Goal: Task Accomplishment & Management: Use online tool/utility

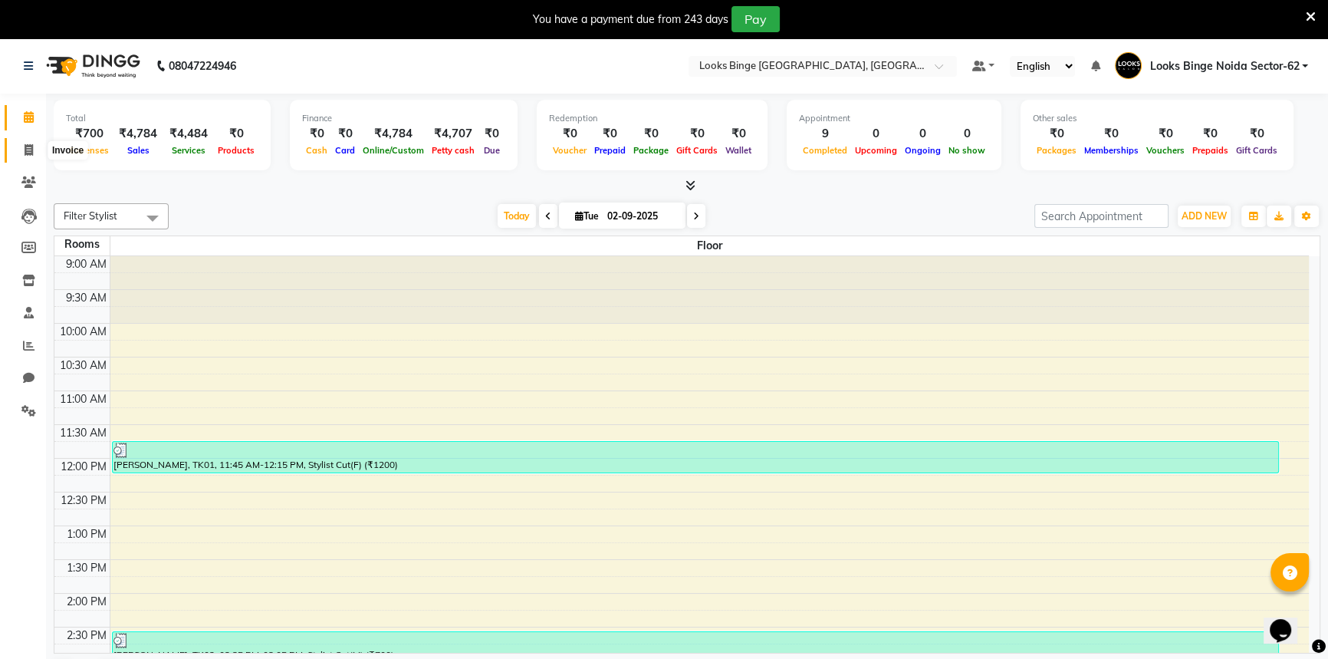
click at [29, 146] on icon at bounding box center [29, 150] width 8 height 12
select select "5378"
select select "service"
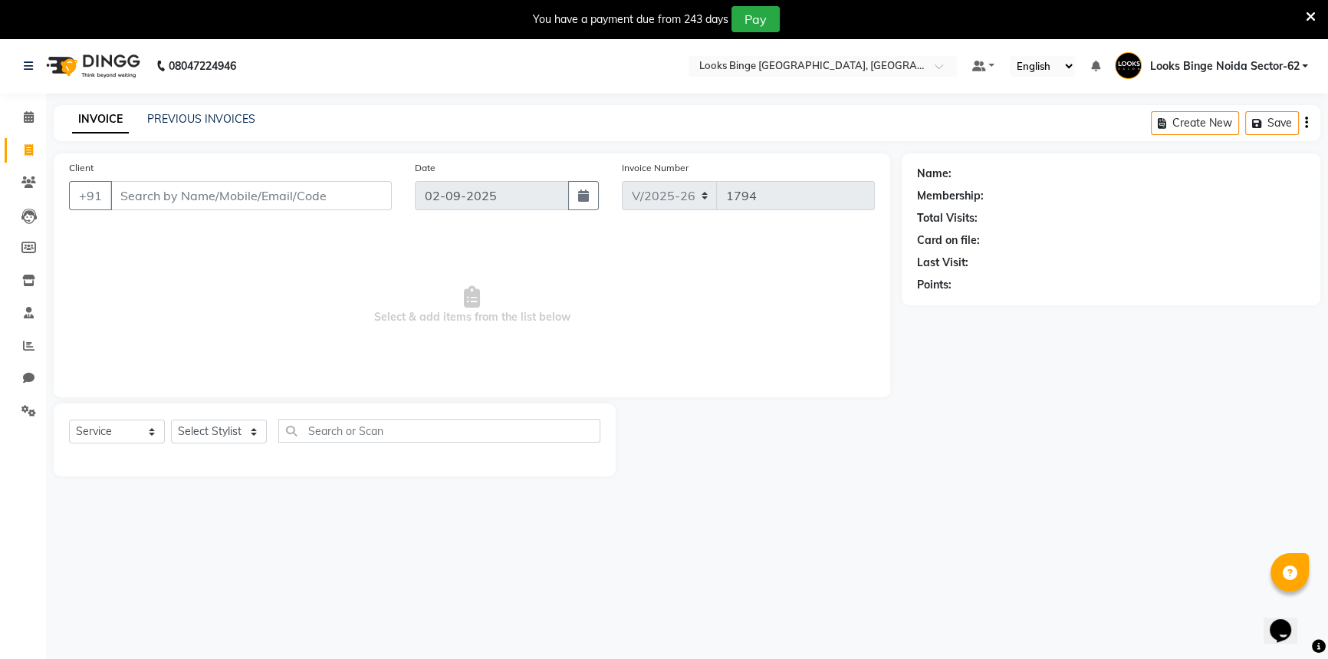
click at [233, 178] on div "Client +91" at bounding box center [231, 190] width 346 height 63
click at [238, 441] on select "Select Stylist ANJALI Annu Arhaan Khan Arun Counter_Sales Kasim Looks Binge Noi…" at bounding box center [222, 431] width 103 height 24
select select "35559"
click at [171, 419] on select "Select Stylist ANJALI Annu Arhaan Khan Arun Counter_Sales Kasim Looks Binge Noi…" at bounding box center [222, 431] width 103 height 24
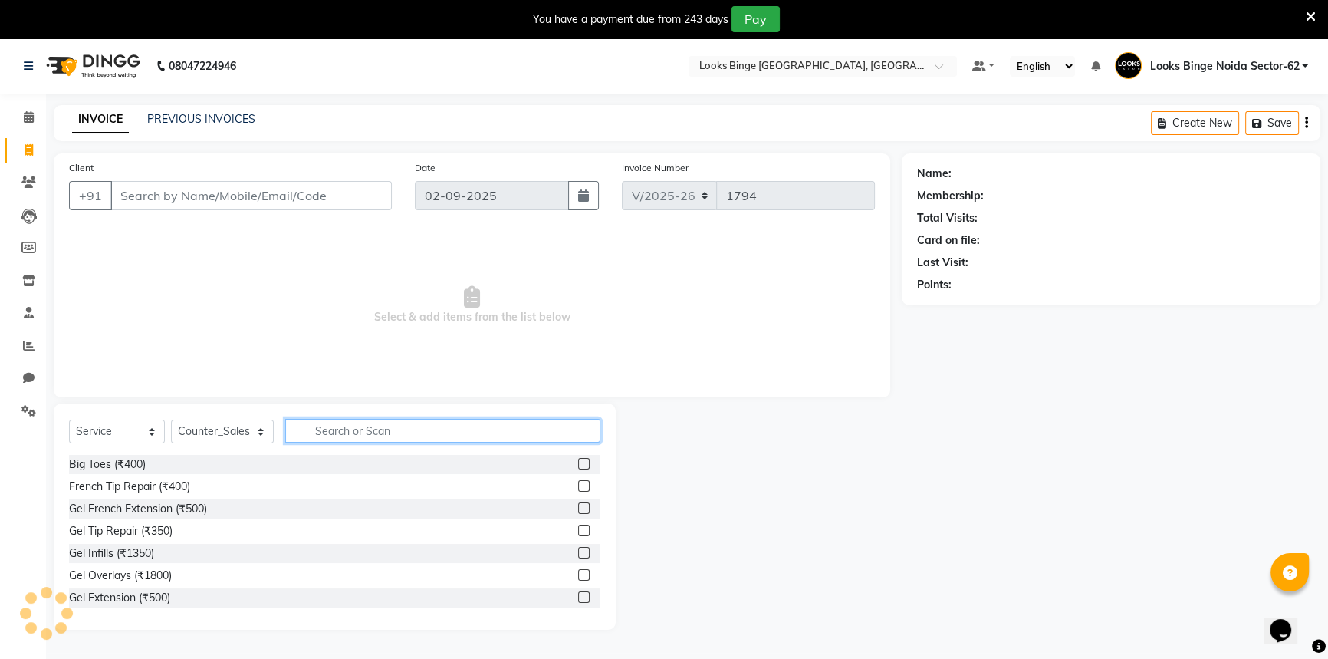
click at [478, 430] on input "text" at bounding box center [442, 431] width 315 height 24
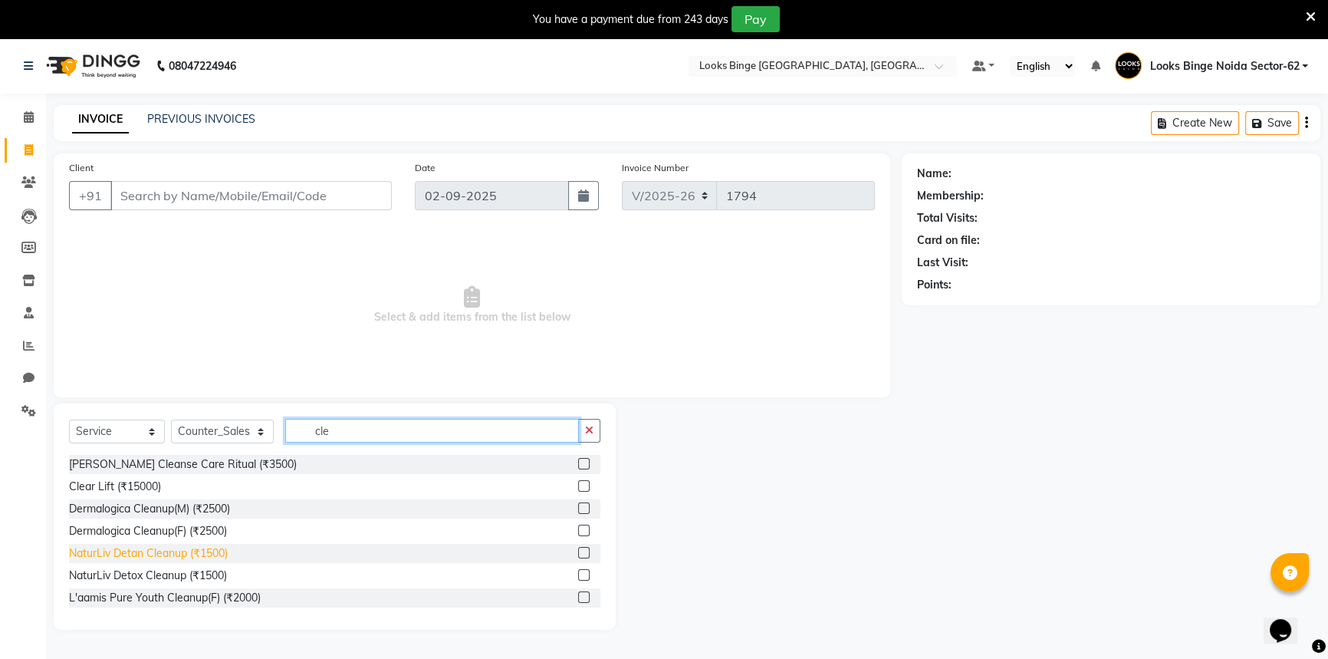
type input "cle"
click at [140, 555] on div "NaturLiv Detan Cleanup (₹1500)" at bounding box center [148, 553] width 159 height 16
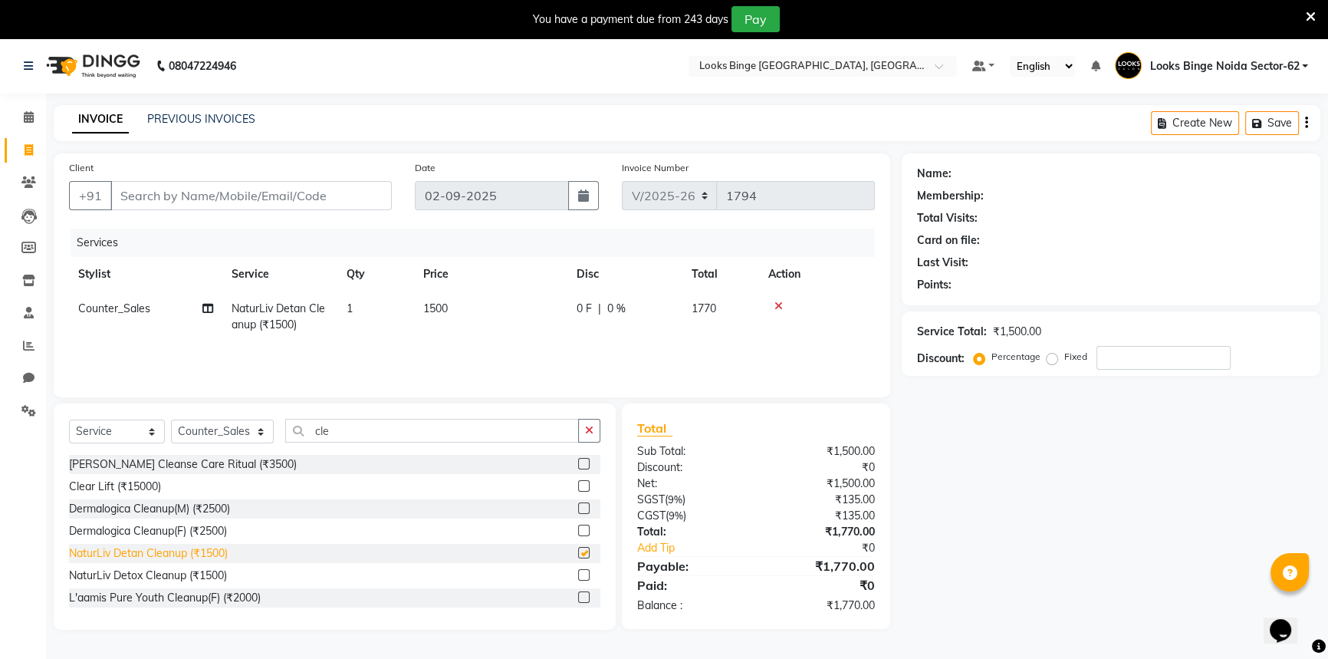
checkbox input "false"
click at [360, 429] on input "cle" at bounding box center [432, 431] width 294 height 24
type input "c"
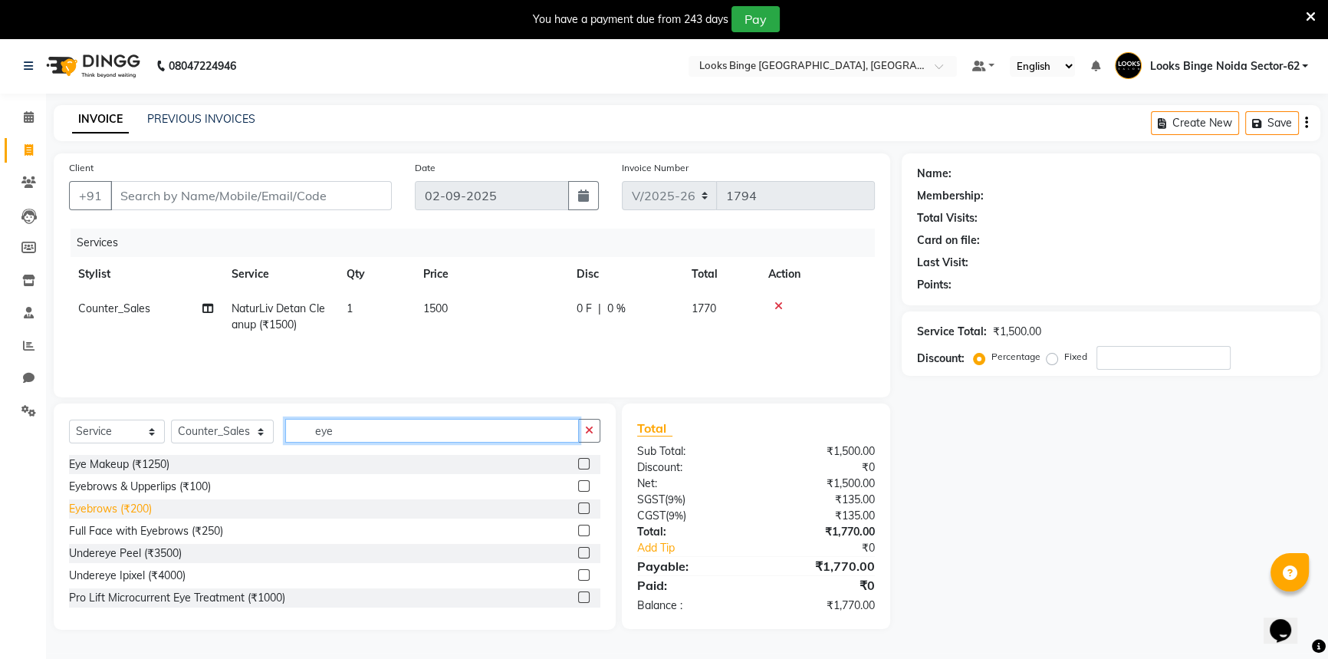
type input "eye"
click at [98, 511] on div "Eyebrows (₹200)" at bounding box center [110, 509] width 83 height 16
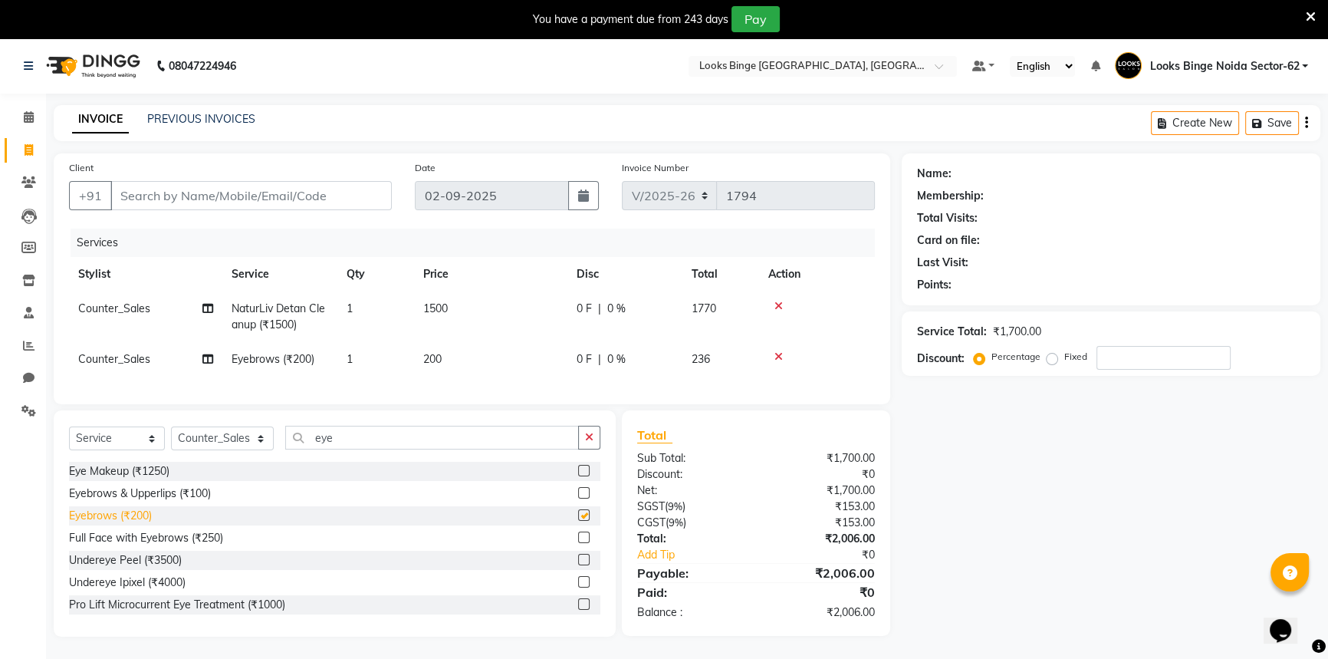
checkbox input "false"
click at [522, 348] on td "200" at bounding box center [490, 359] width 153 height 35
select select "35559"
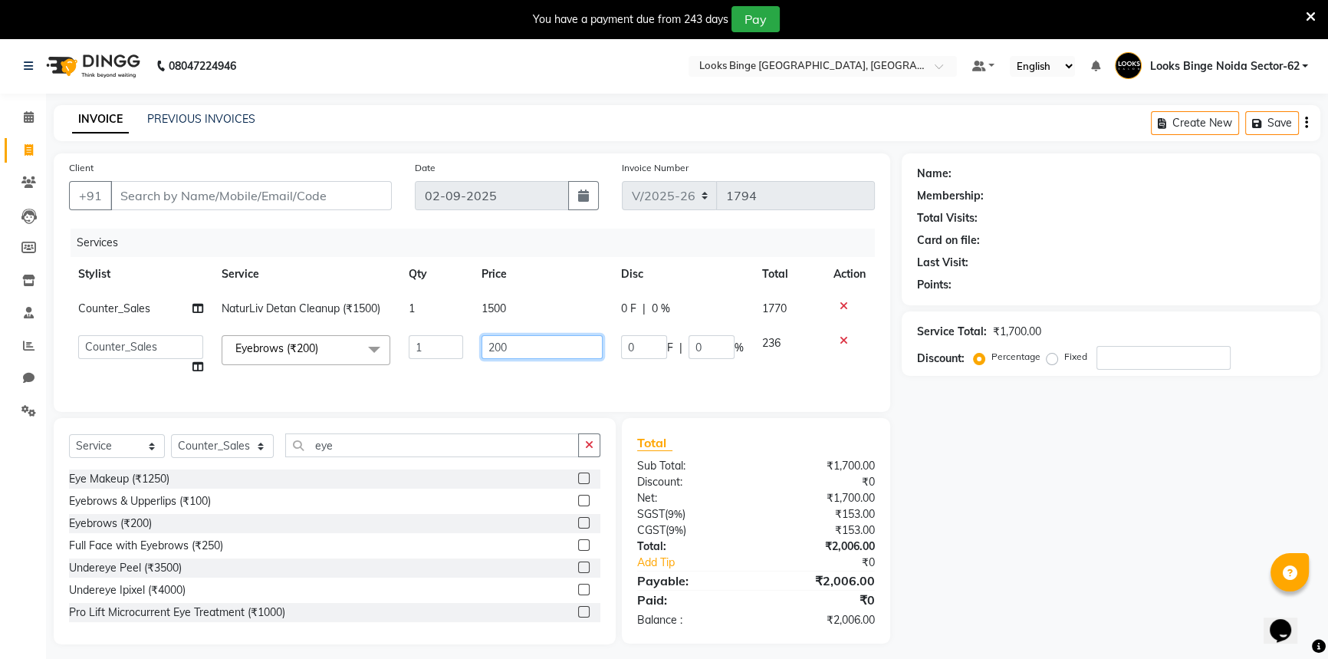
drag, startPoint x: 527, startPoint y: 349, endPoint x: 488, endPoint y: 348, distance: 39.9
click at [488, 348] on input "200" at bounding box center [541, 347] width 121 height 24
type input "50"
click at [576, 373] on tr "ANJALI Annu Arhaan Khan Arun Counter_Sales Kasim Looks Binge Noida Sector-62 Mo…" at bounding box center [472, 355] width 806 height 58
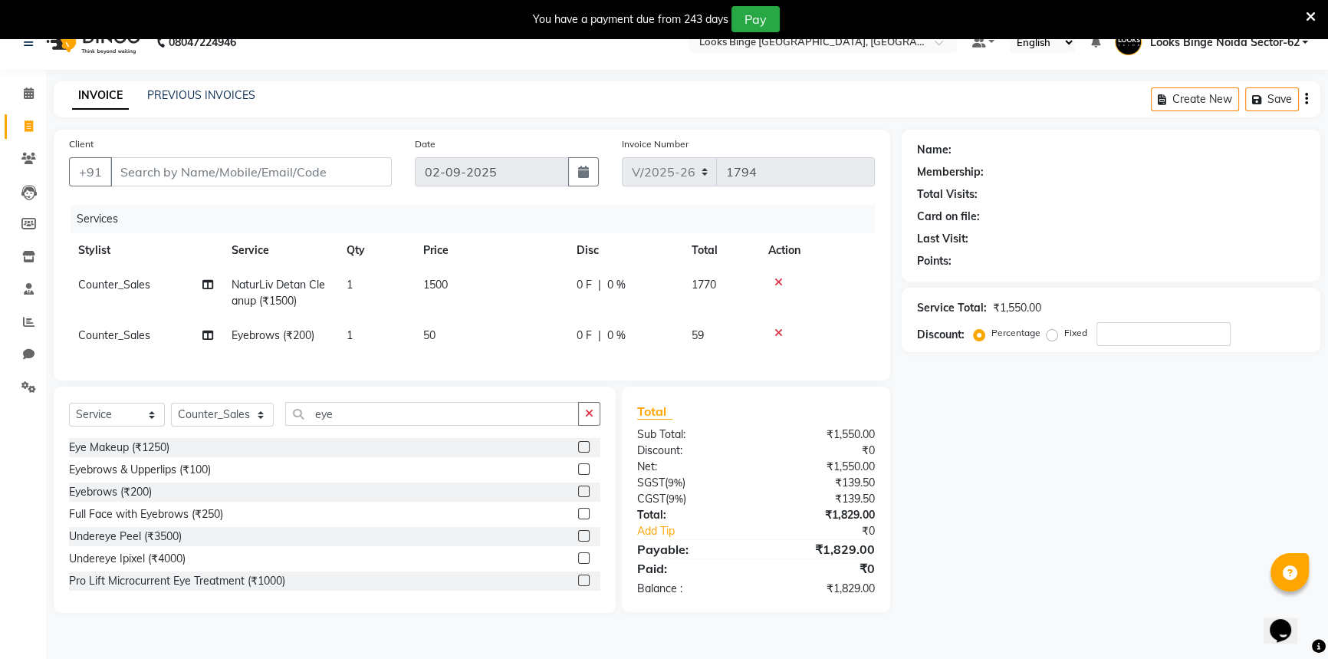
scroll to position [38, 0]
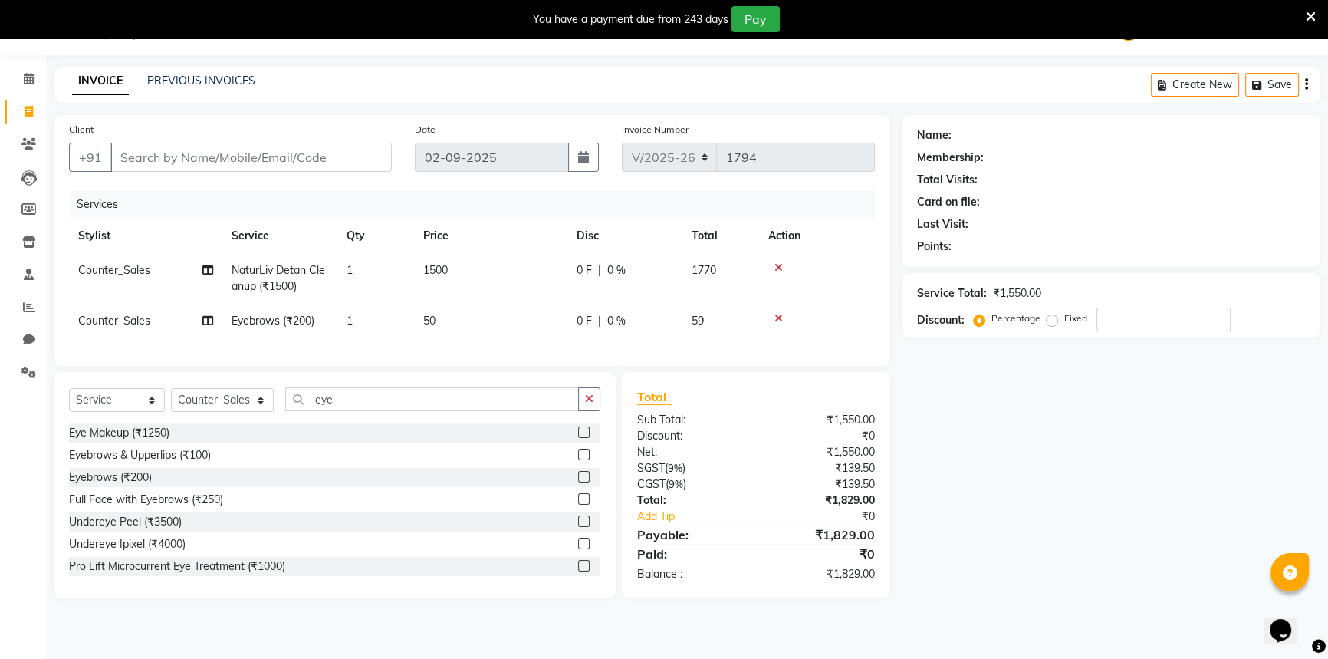
click at [972, 432] on div "Name: Membership: Total Visits: Card on file: Last Visit: Points: Service Total…" at bounding box center [1117, 356] width 430 height 483
click at [468, 324] on td "50" at bounding box center [490, 321] width 153 height 35
select select "35559"
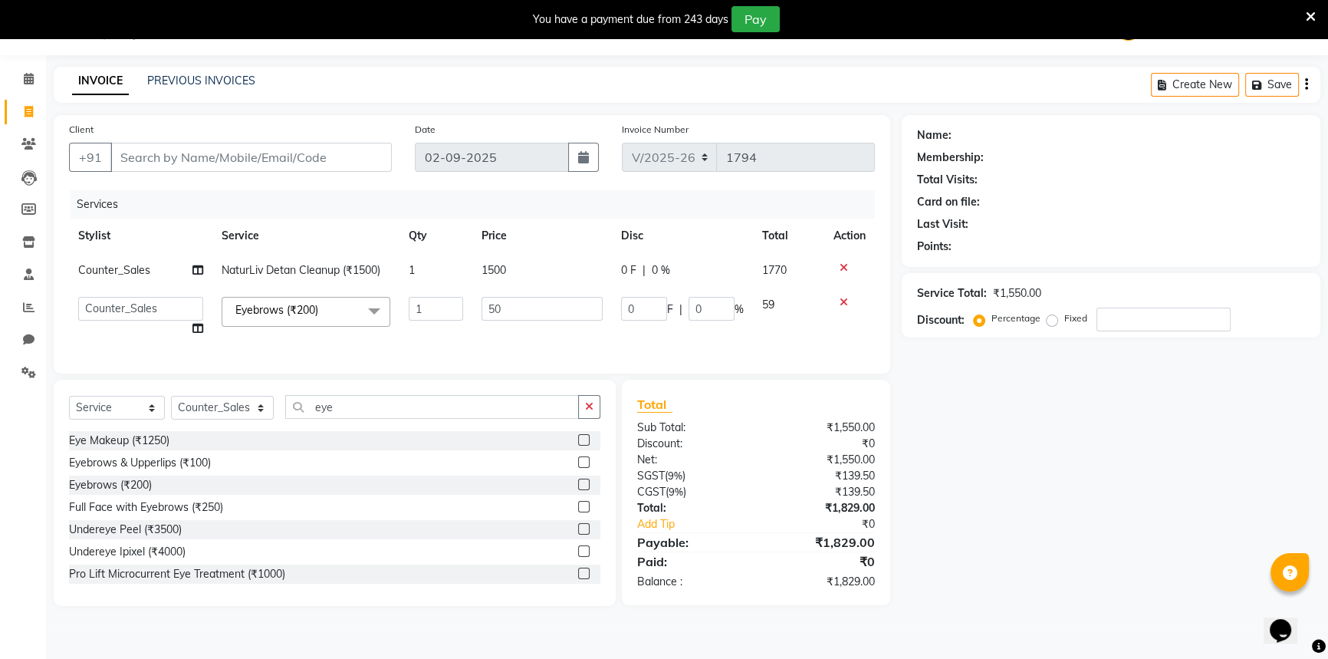
click at [282, 311] on span "Eyebrows (₹200)" at bounding box center [276, 310] width 83 height 14
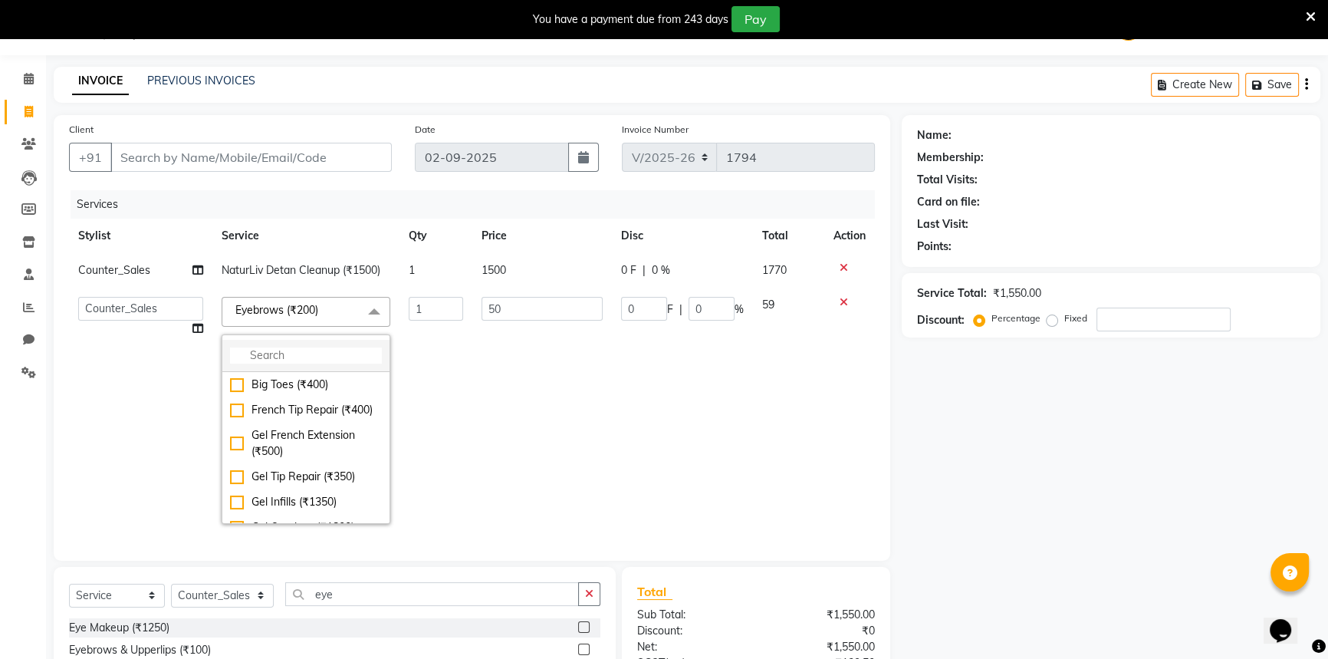
click at [299, 354] on input "multiselect-search" at bounding box center [306, 355] width 152 height 16
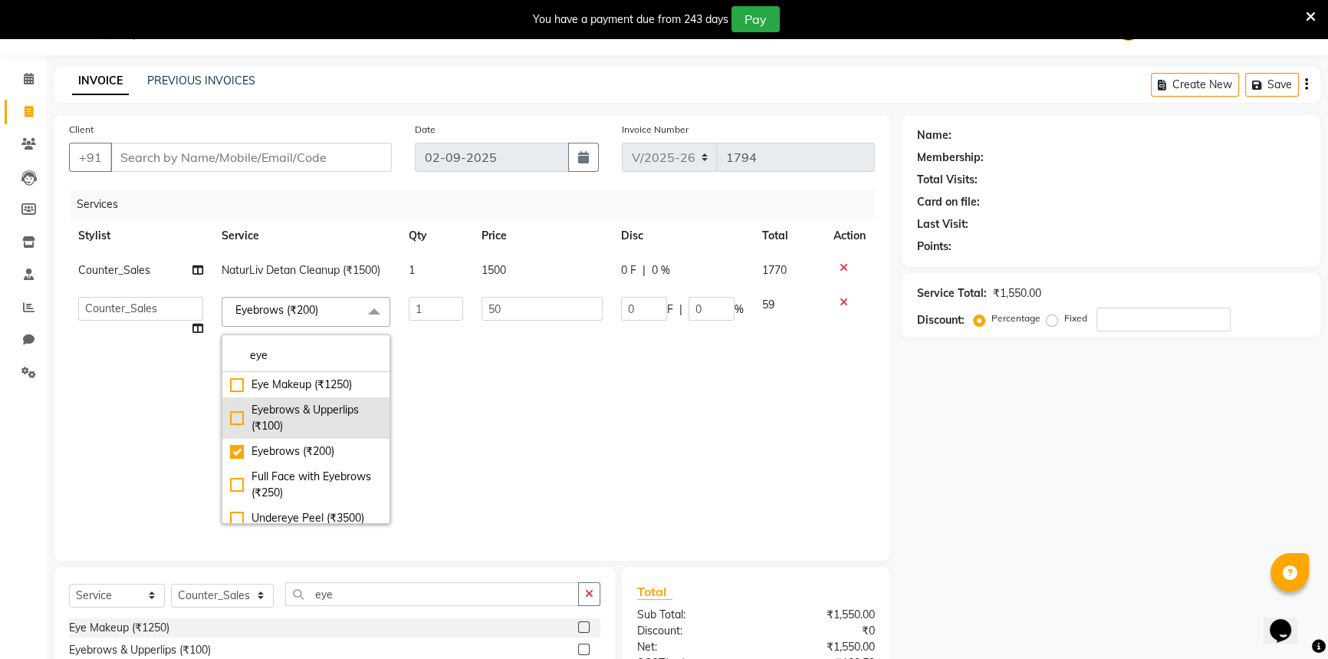
type input "eye"
click at [230, 411] on div "Eyebrows & Upperlips (₹100)" at bounding box center [306, 418] width 152 height 32
checkbox input "true"
checkbox input "false"
type input "100"
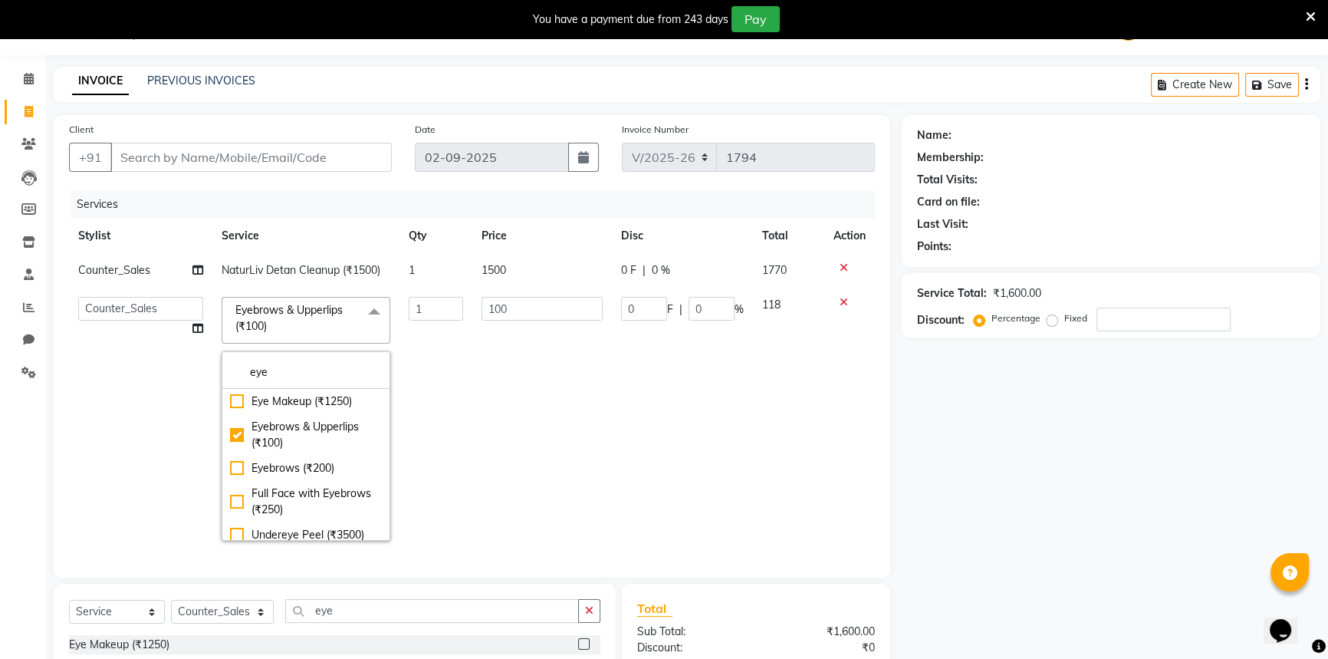
click at [612, 368] on td "0 F | 0 %" at bounding box center [682, 419] width 141 height 262
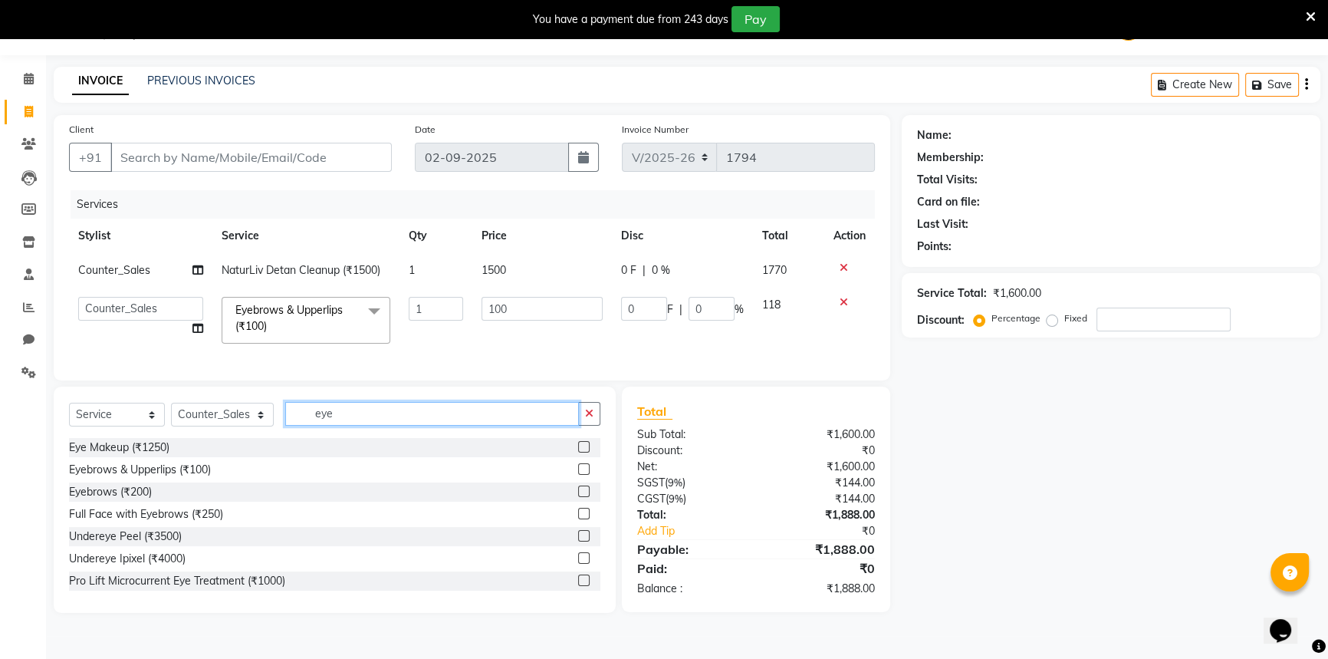
click at [386, 426] on input "eye" at bounding box center [432, 414] width 294 height 24
type input "e"
type input "under"
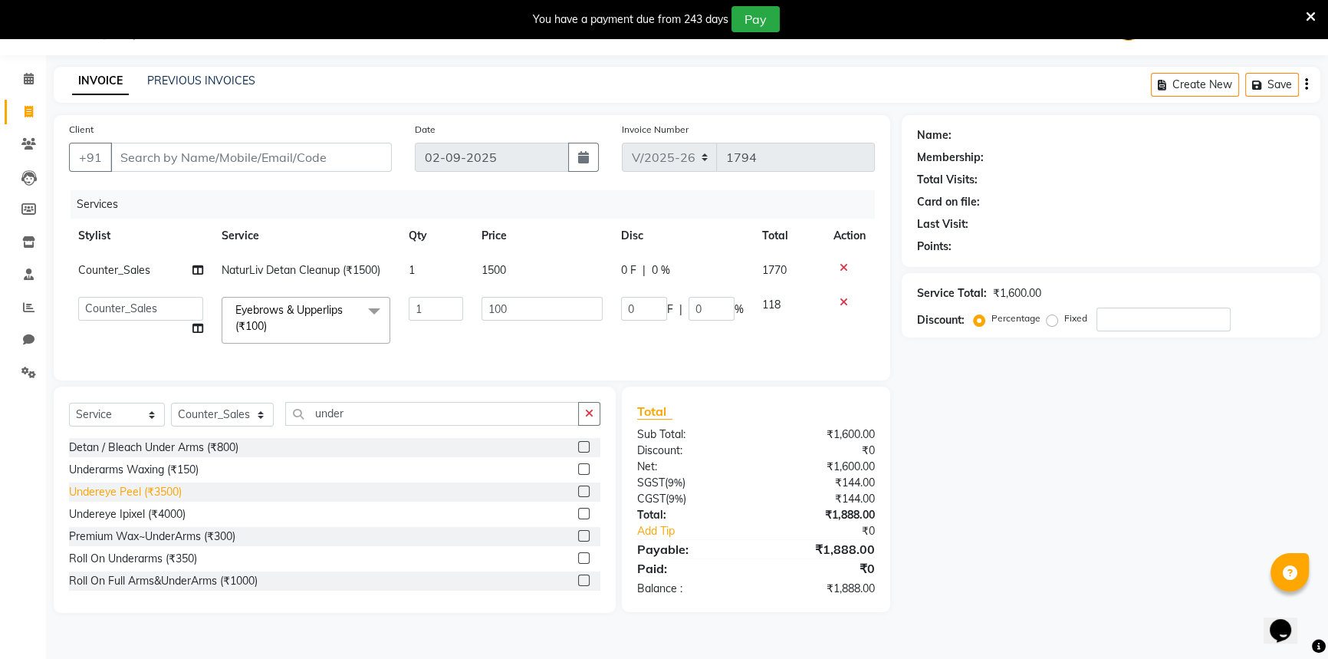
click at [173, 544] on div "Premium Wax~UnderArms (₹300)" at bounding box center [152, 536] width 166 height 16
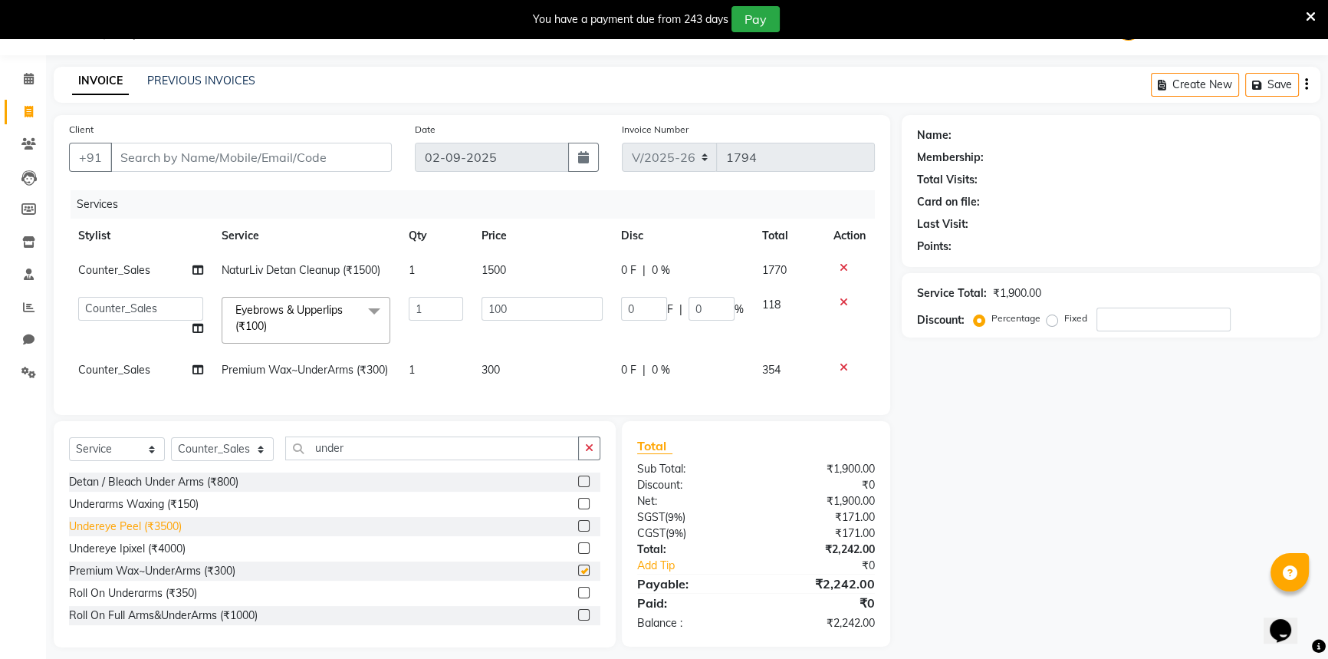
checkbox input "false"
click at [529, 361] on td "300" at bounding box center [542, 370] width 140 height 35
select select "35559"
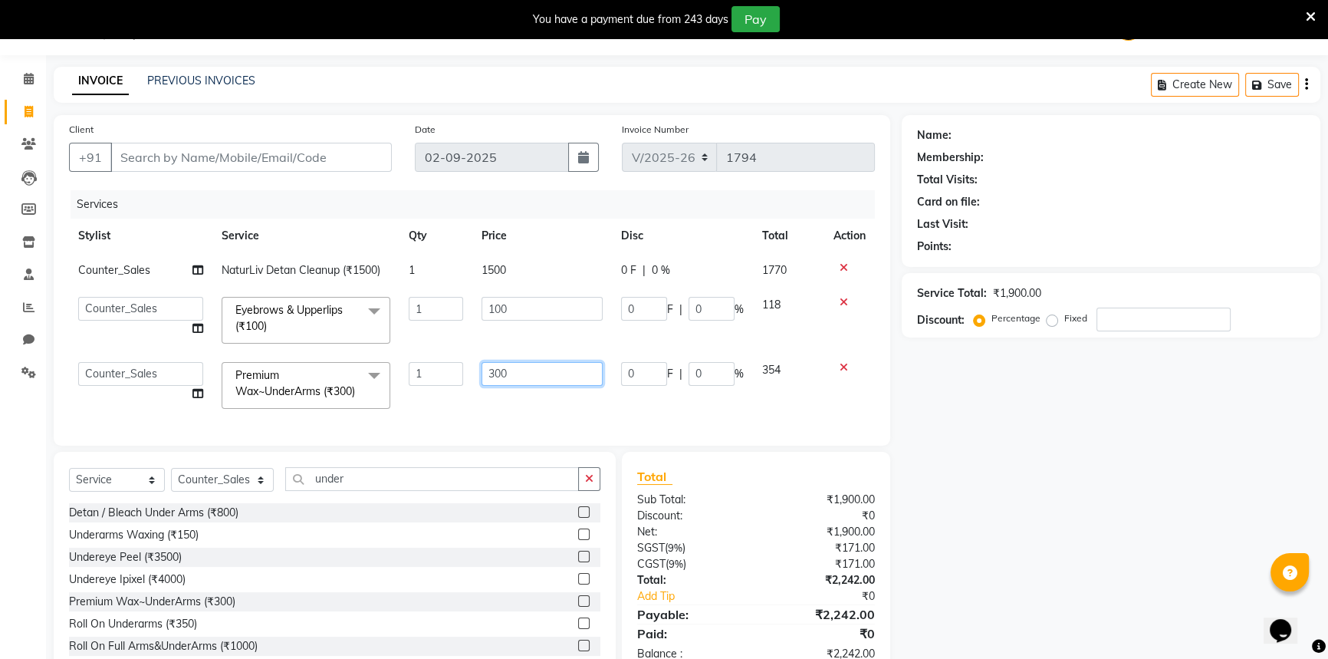
drag, startPoint x: 544, startPoint y: 361, endPoint x: 512, endPoint y: 376, distance: 35.7
click at [512, 376] on input "300" at bounding box center [541, 374] width 121 height 24
drag, startPoint x: 435, startPoint y: 376, endPoint x: 394, endPoint y: 376, distance: 40.6
click at [394, 376] on tr "ANJALI Annu Arhaan Khan Arun Counter_Sales Kasim Looks Binge Noida Sector-62 Mo…" at bounding box center [472, 385] width 806 height 65
type input "500"
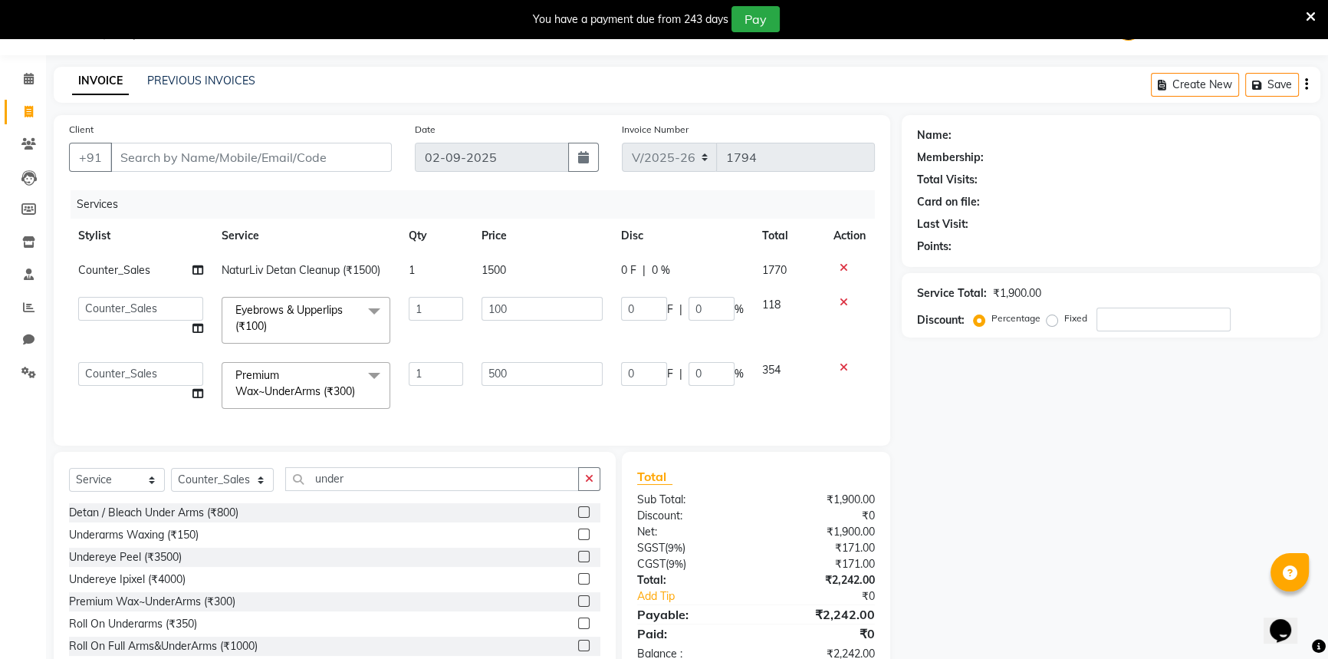
click at [508, 413] on div "Services Stylist Service Qty Price Disc Total Action Counter_Sales NaturLiv Det…" at bounding box center [472, 310] width 806 height 240
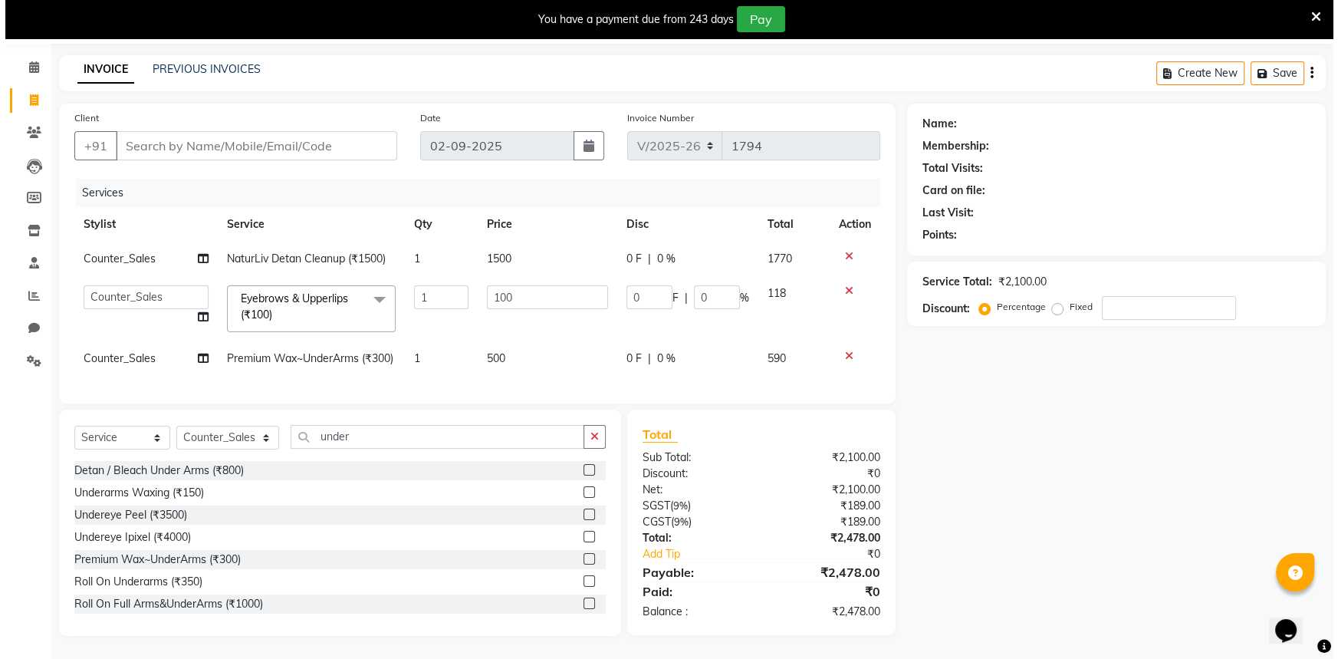
scroll to position [77, 0]
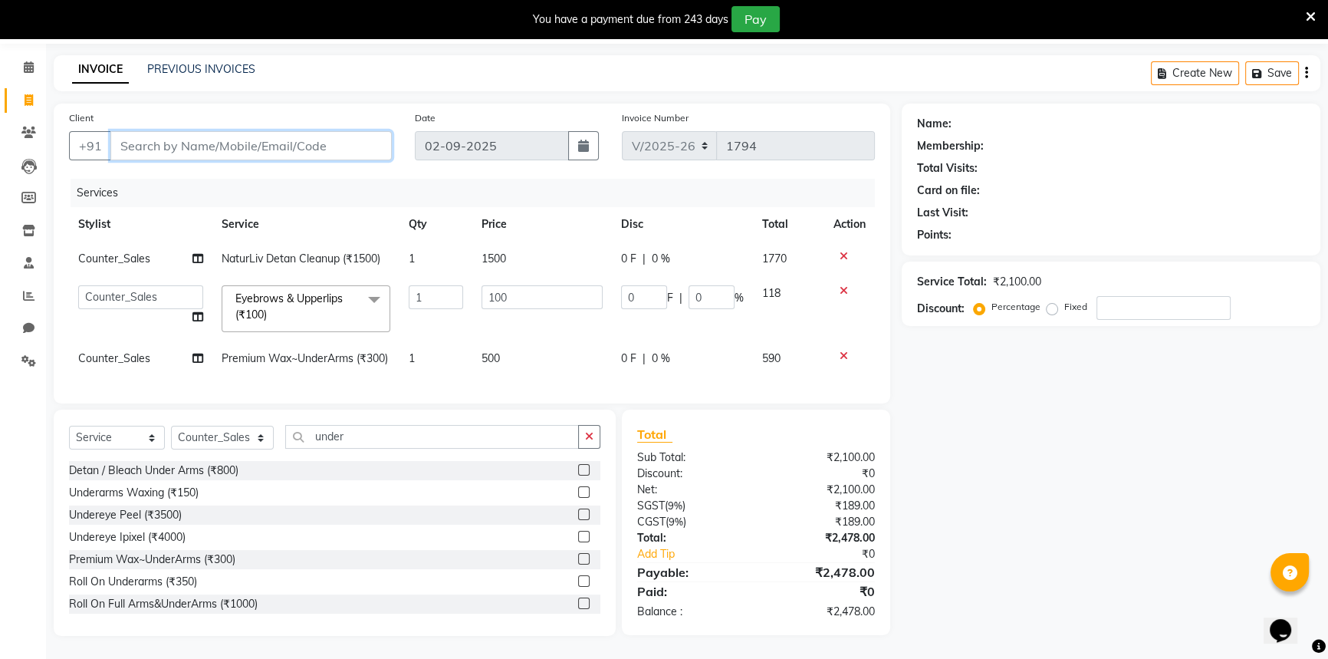
click at [256, 131] on input "Client" at bounding box center [250, 145] width 281 height 29
type input "9"
type input "0"
type input "9887511838"
click at [359, 138] on span "Add Client" at bounding box center [352, 145] width 61 height 15
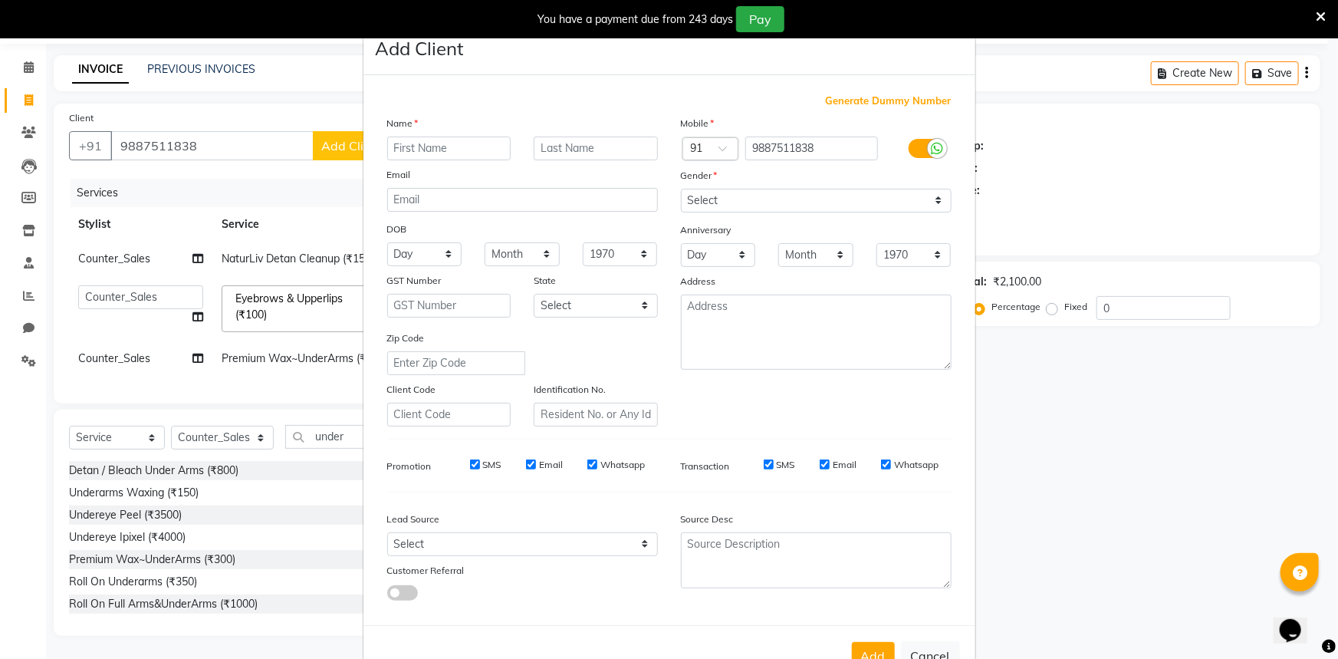
click at [415, 150] on input "text" at bounding box center [449, 148] width 124 height 24
type input "tuhina"
click at [741, 202] on select "Select Male Female Other Prefer Not To Say" at bounding box center [816, 201] width 271 height 24
select select "female"
click at [681, 189] on select "Select Male Female Other Prefer Not To Say" at bounding box center [816, 201] width 271 height 24
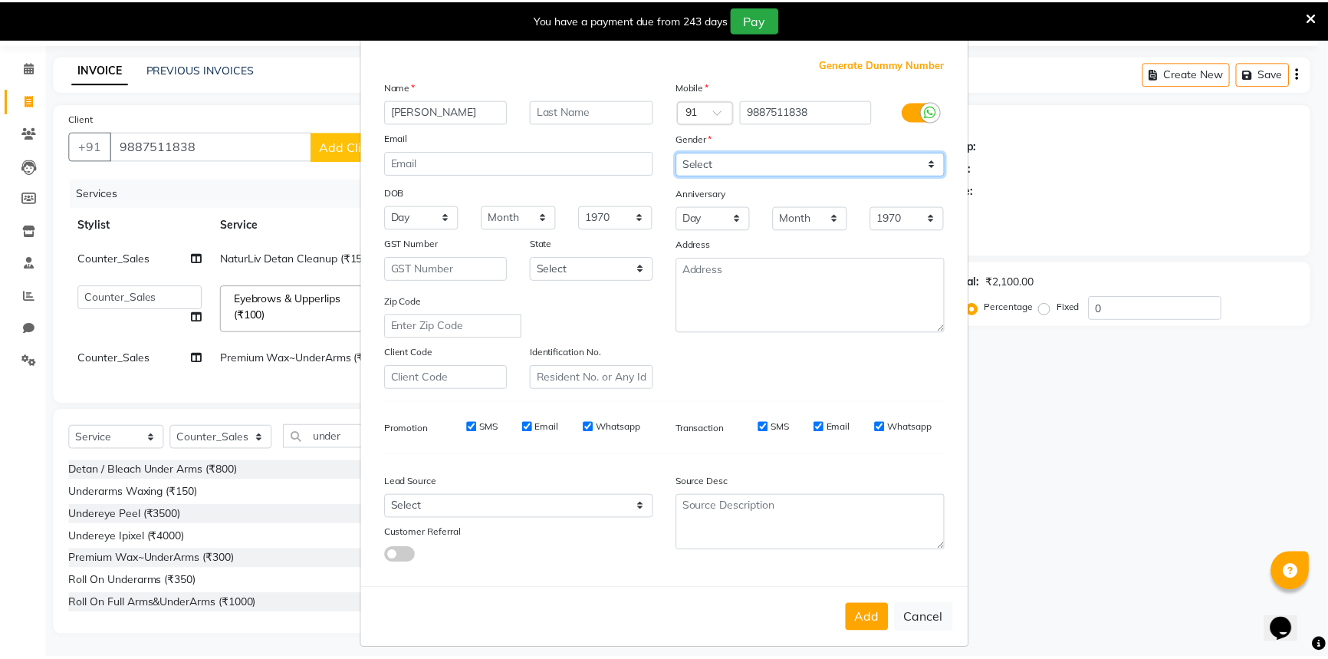
scroll to position [54, 0]
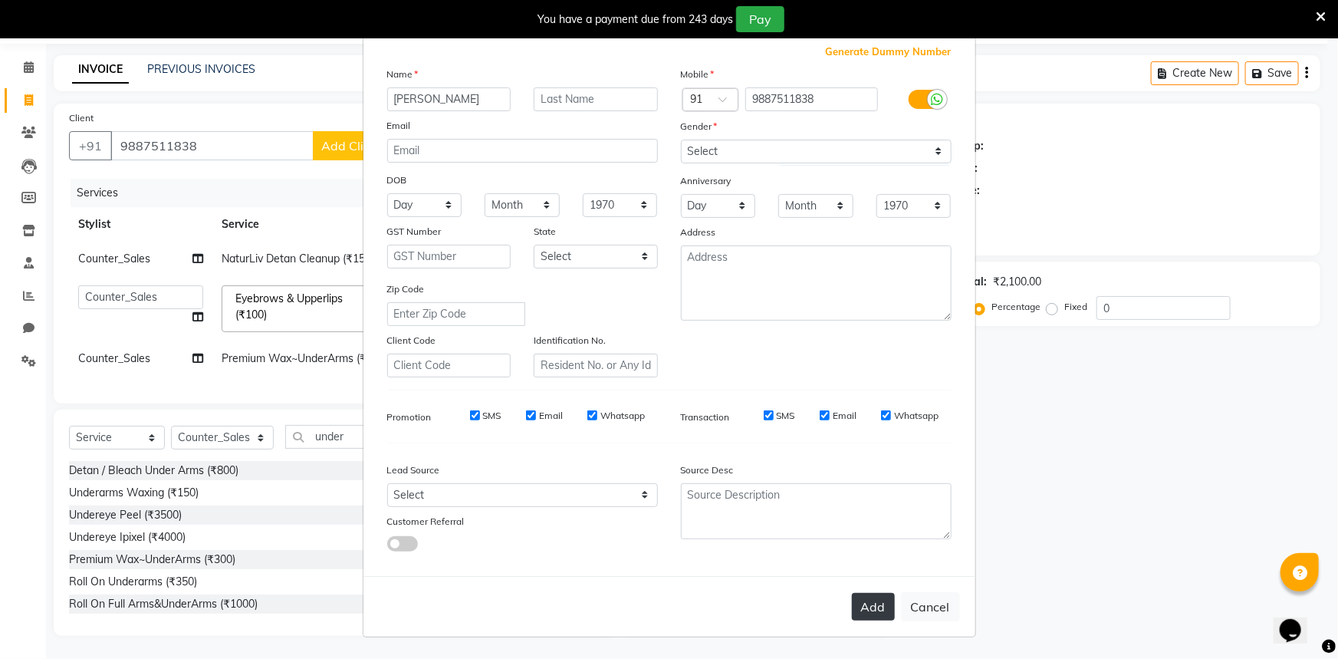
click at [868, 613] on button "Add" at bounding box center [873, 607] width 43 height 28
select select
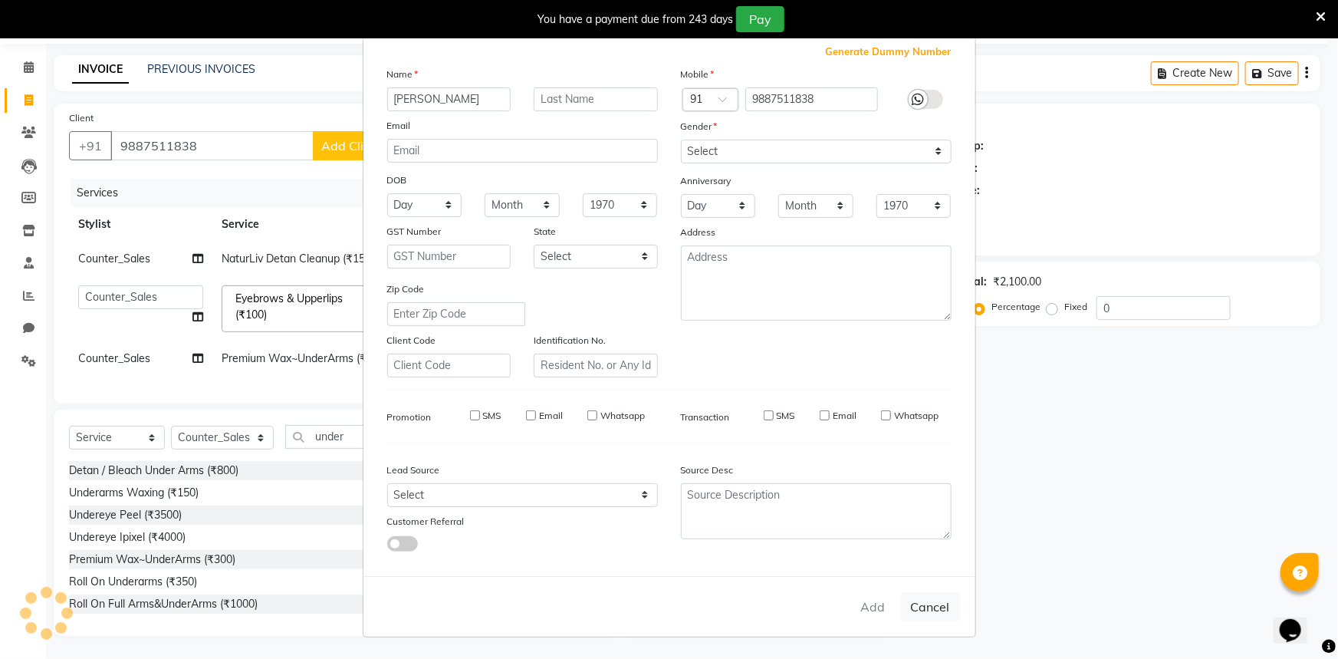
select select
checkbox input "false"
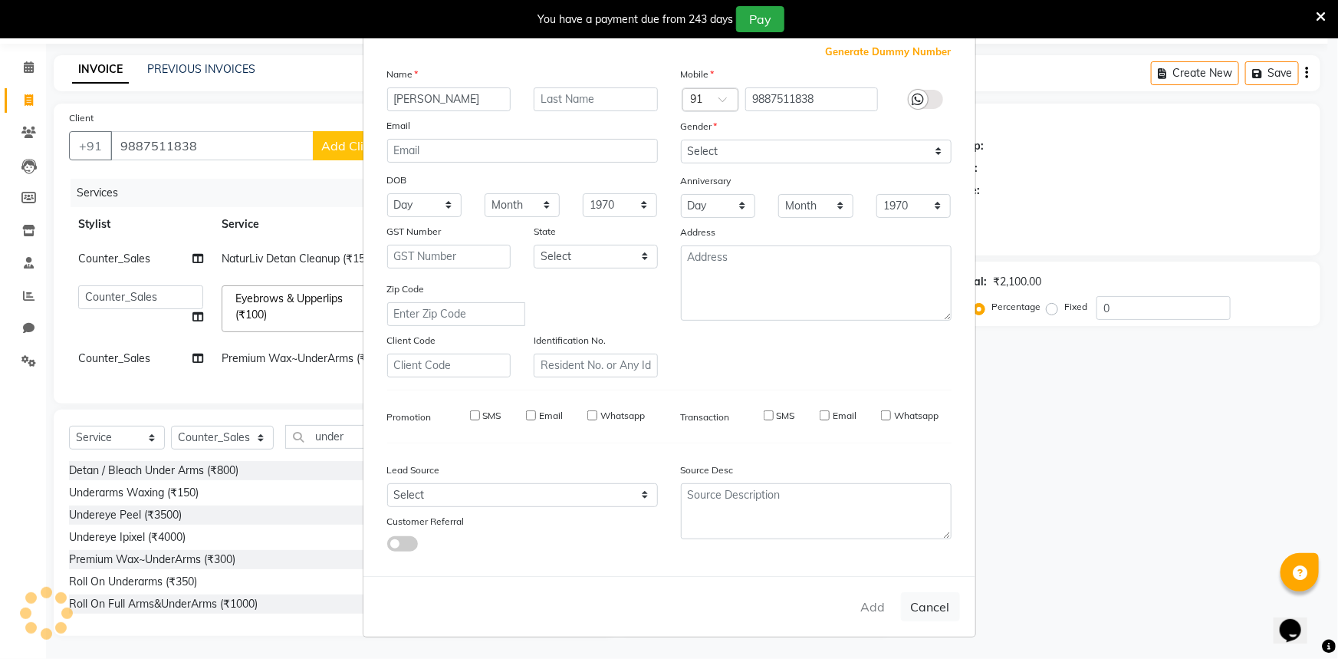
checkbox input "false"
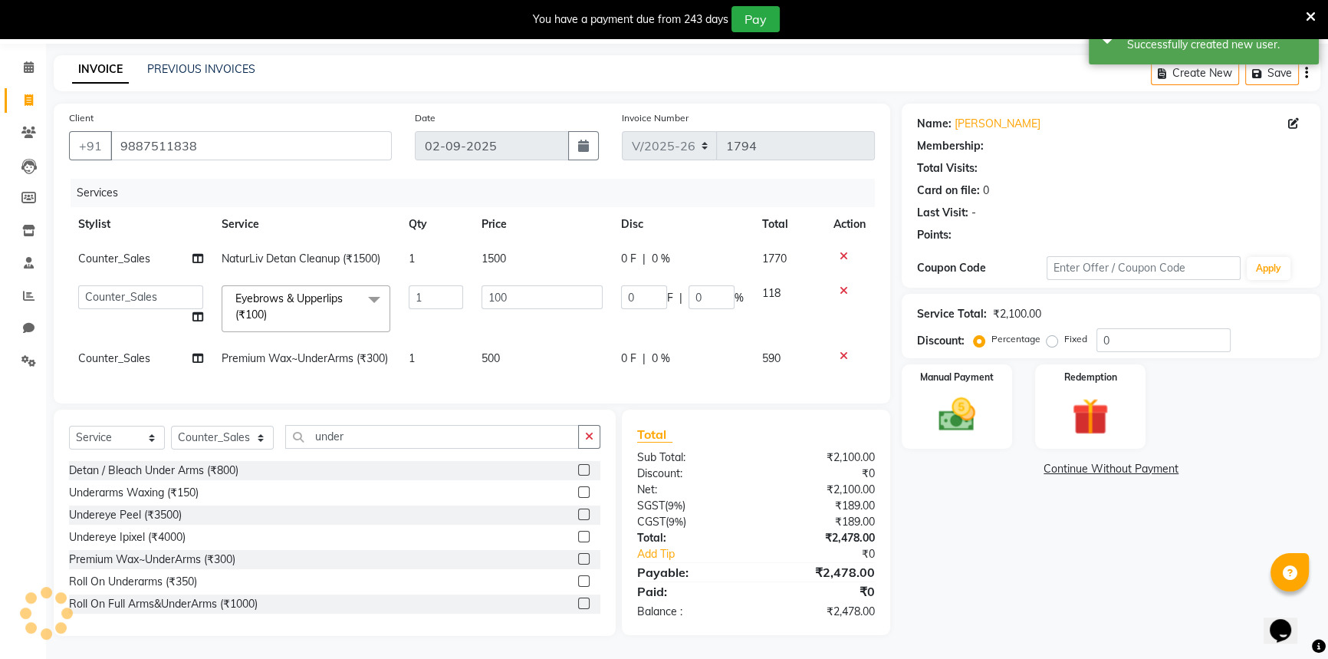
select select "1: Object"
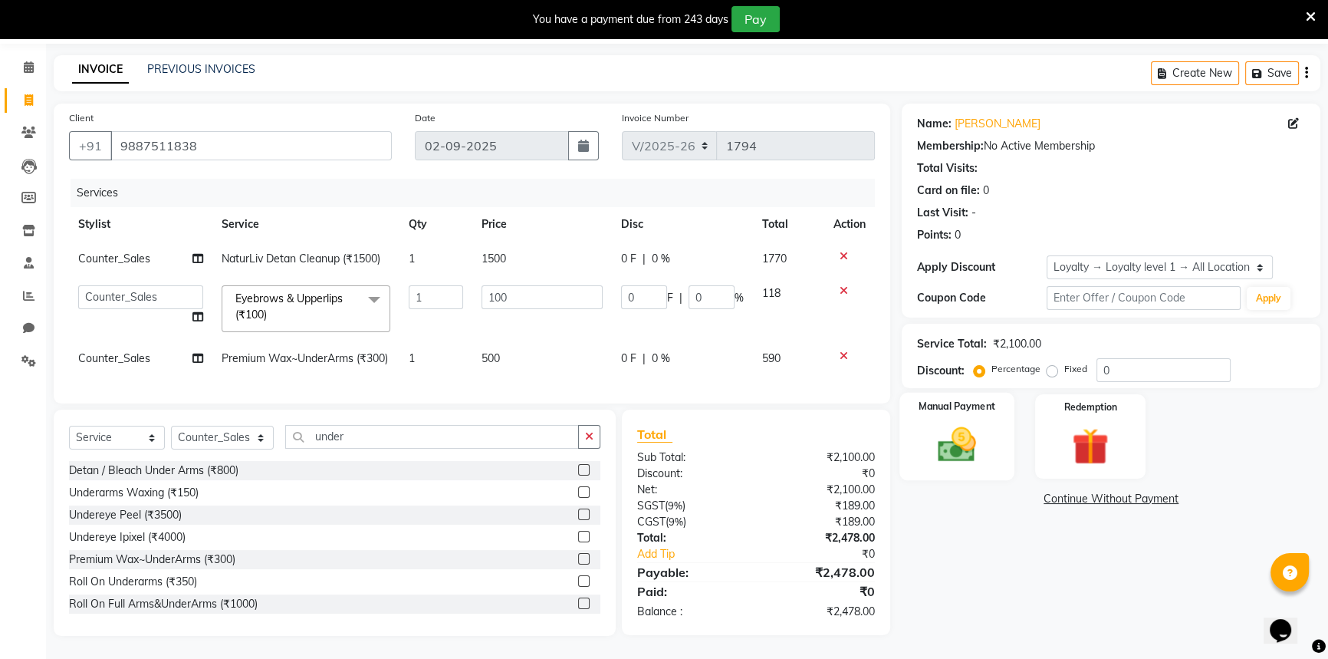
click at [929, 422] on img at bounding box center [957, 444] width 62 height 44
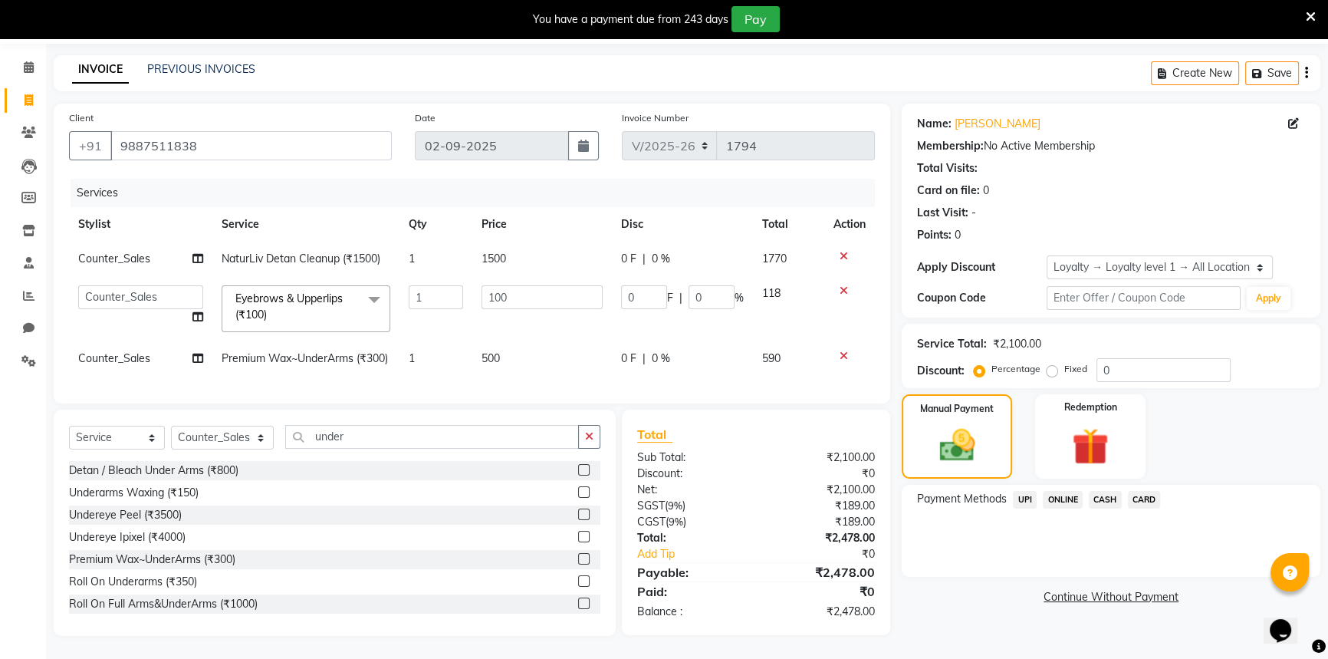
click at [1016, 491] on span "UPI" at bounding box center [1025, 500] width 24 height 18
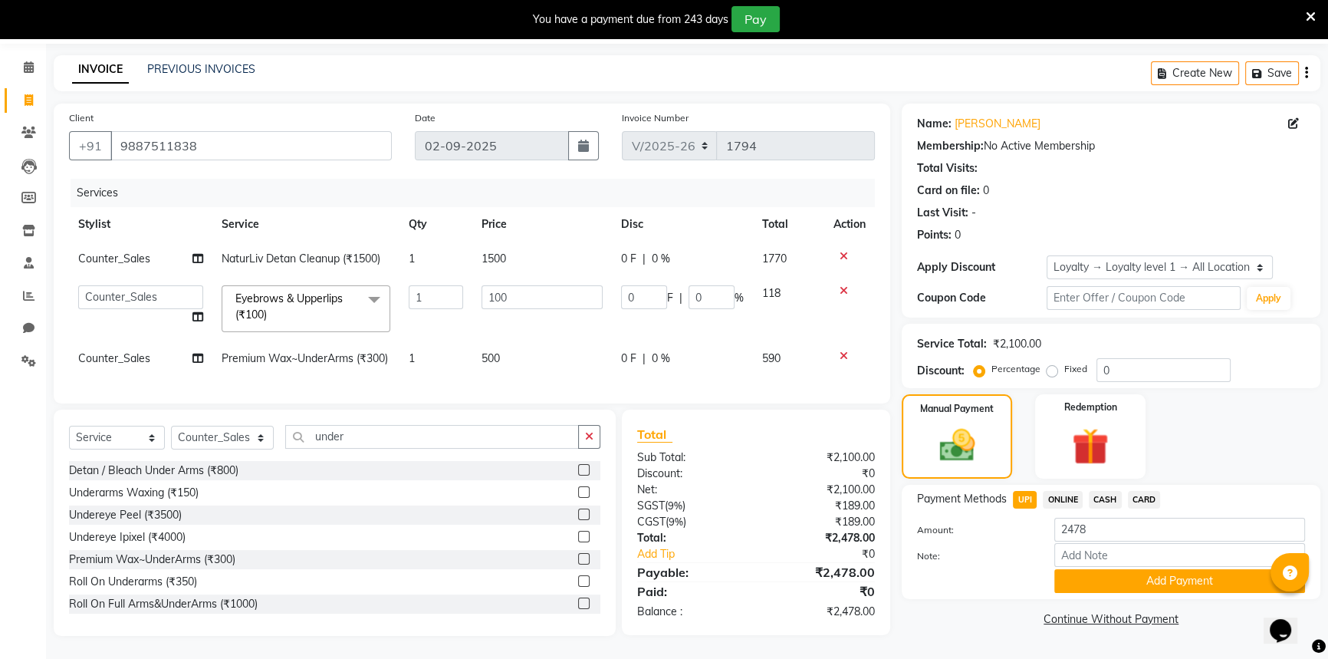
click at [1050, 569] on div "Add Payment" at bounding box center [1180, 581] width 274 height 24
click at [1081, 569] on button "Add Payment" at bounding box center [1179, 581] width 251 height 24
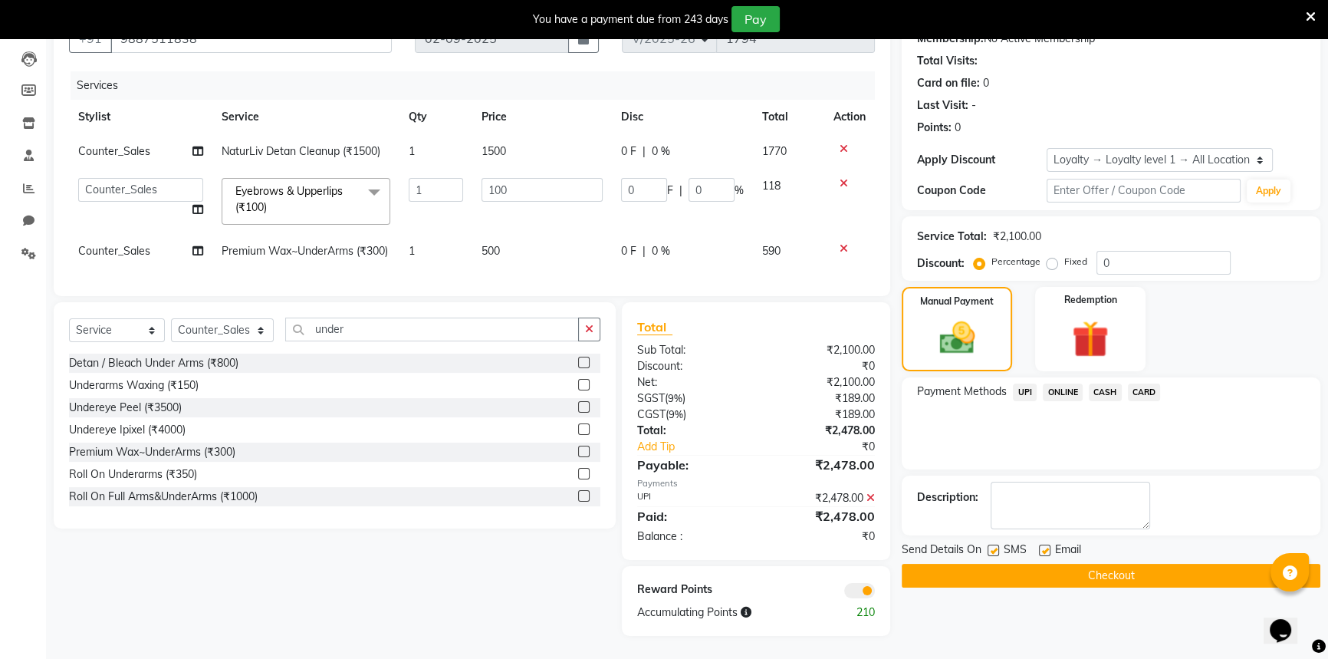
scroll to position [184, 0]
click at [1043, 564] on button "Checkout" at bounding box center [1111, 576] width 419 height 24
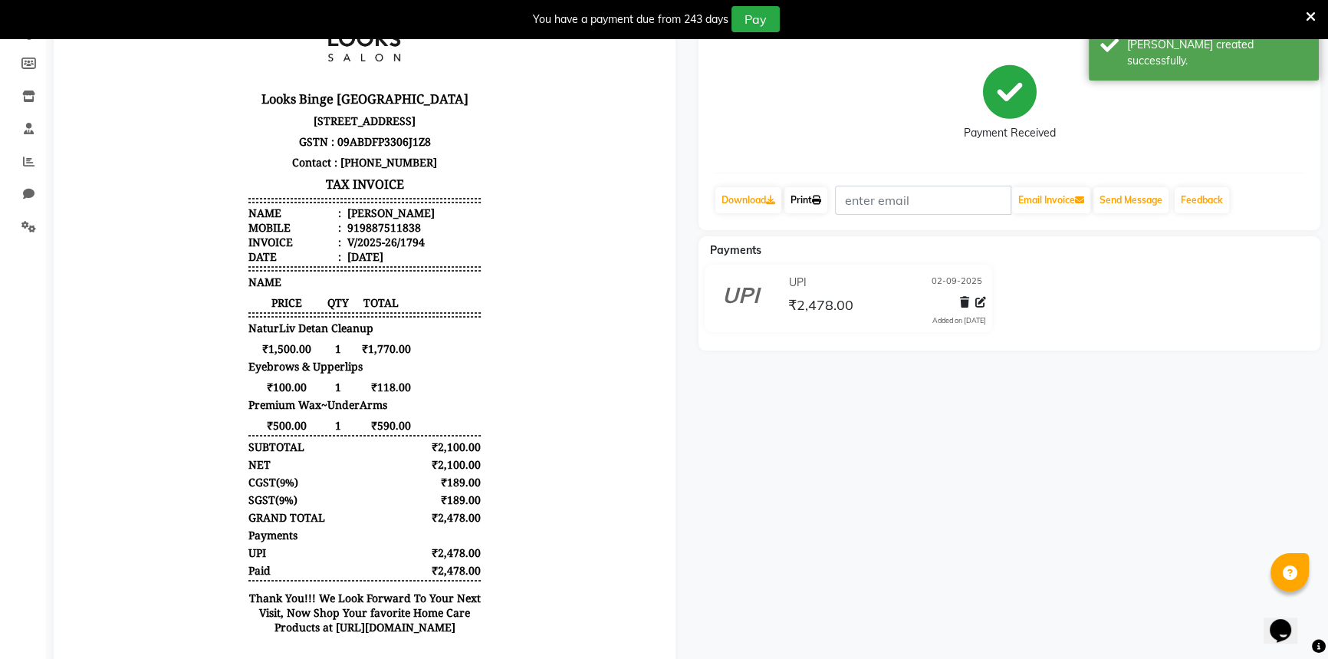
click at [814, 205] on link "Print" at bounding box center [805, 200] width 43 height 26
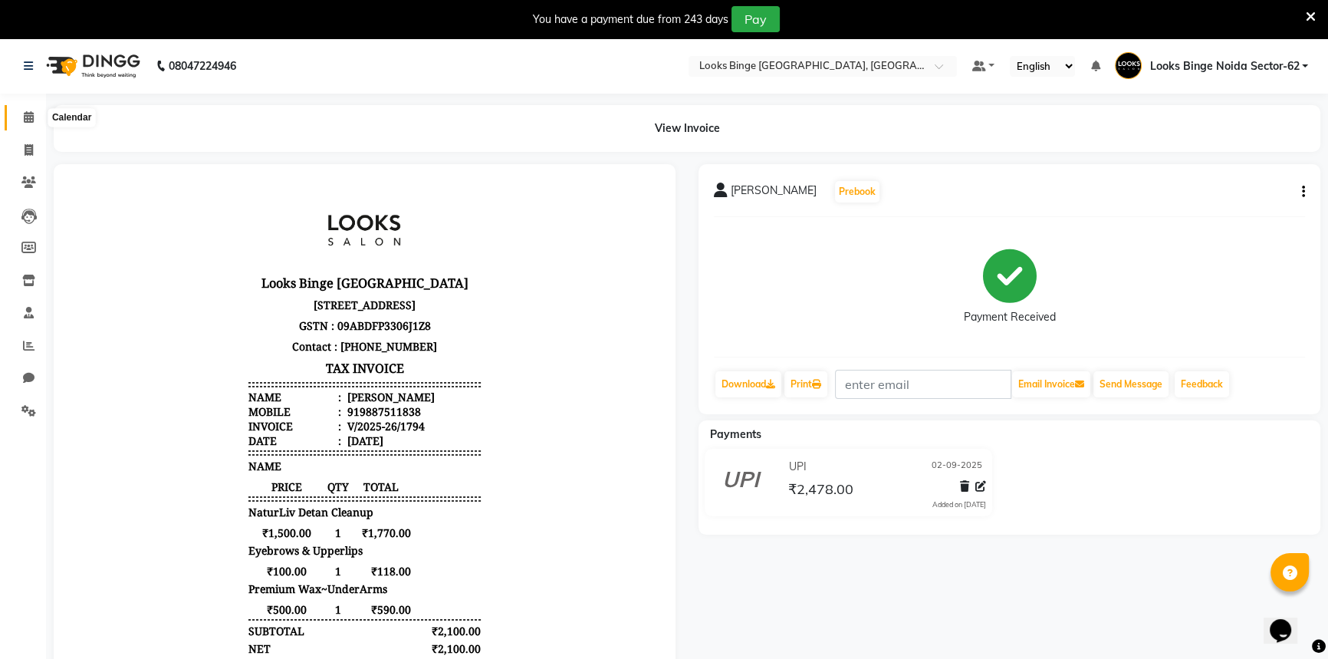
click at [22, 122] on span at bounding box center [28, 118] width 27 height 18
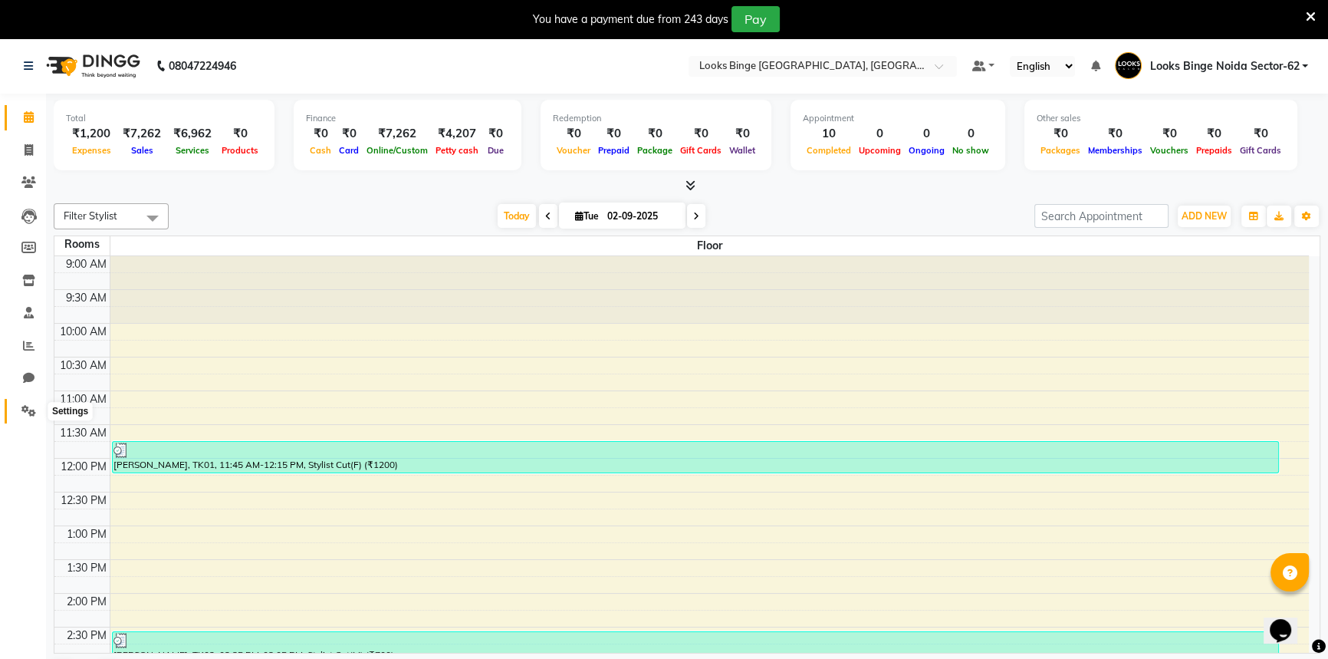
click at [31, 413] on icon at bounding box center [28, 411] width 15 height 12
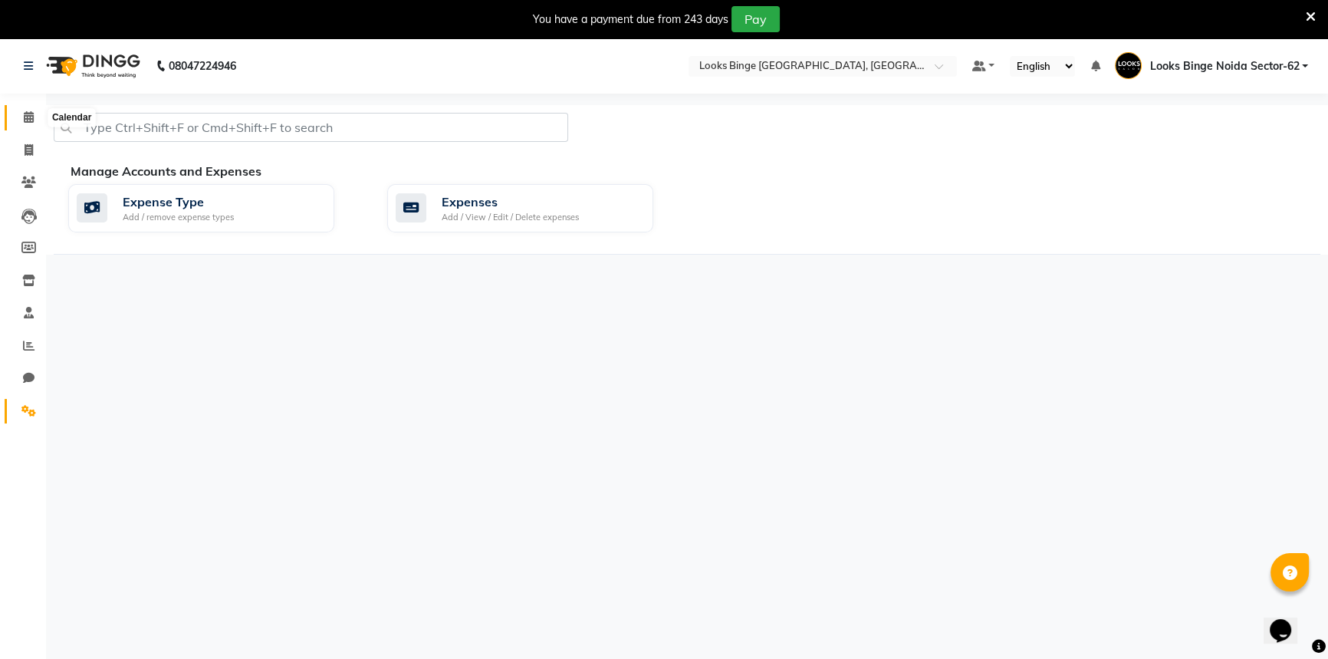
click at [28, 121] on icon at bounding box center [29, 117] width 10 height 12
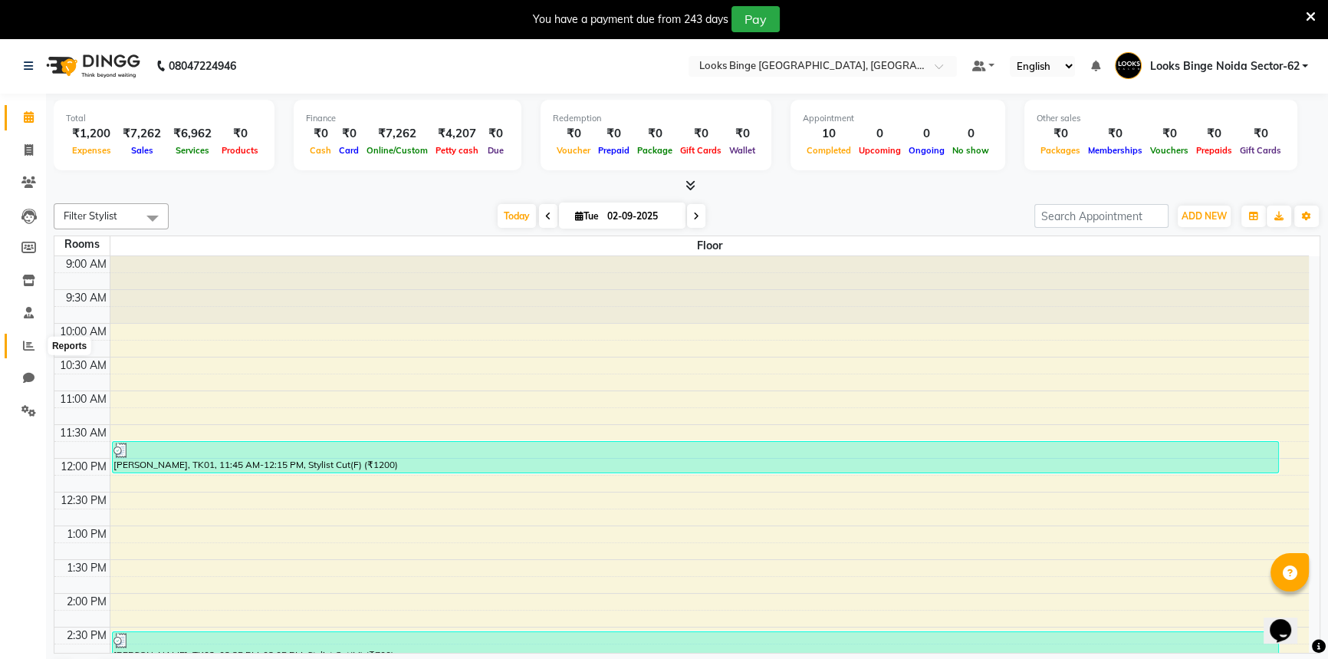
click at [25, 340] on icon at bounding box center [29, 346] width 12 height 12
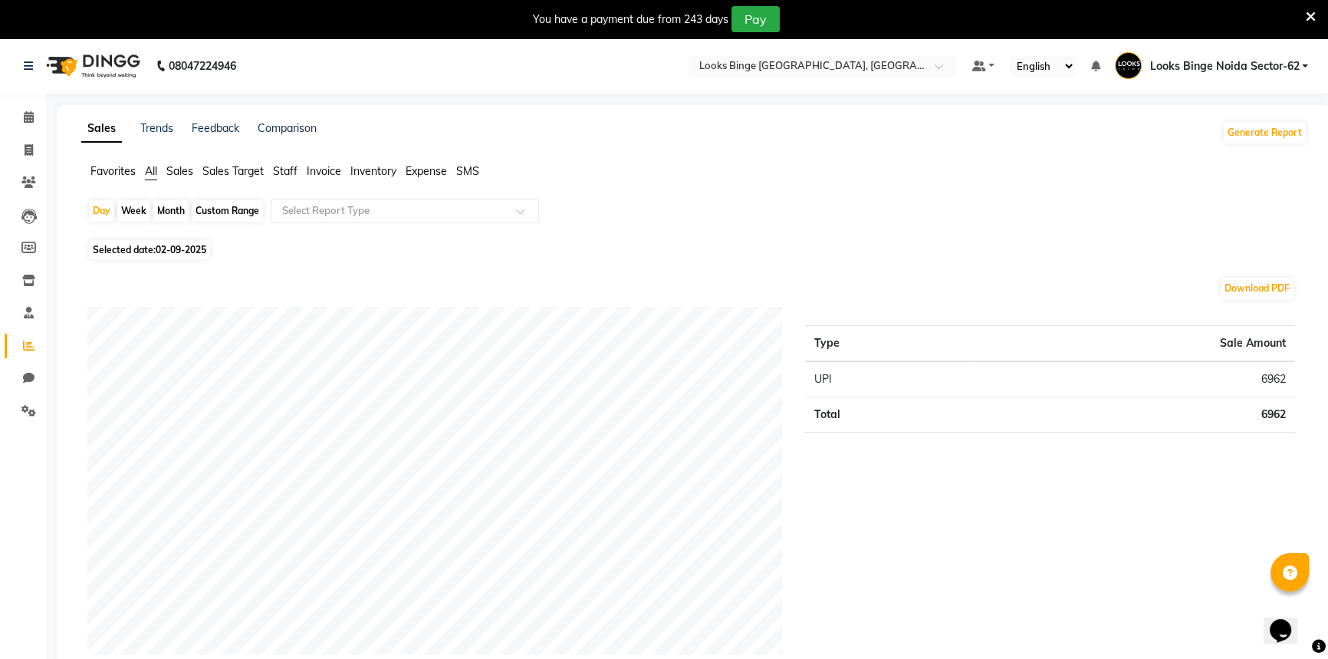
click at [294, 171] on span "Staff" at bounding box center [285, 171] width 25 height 14
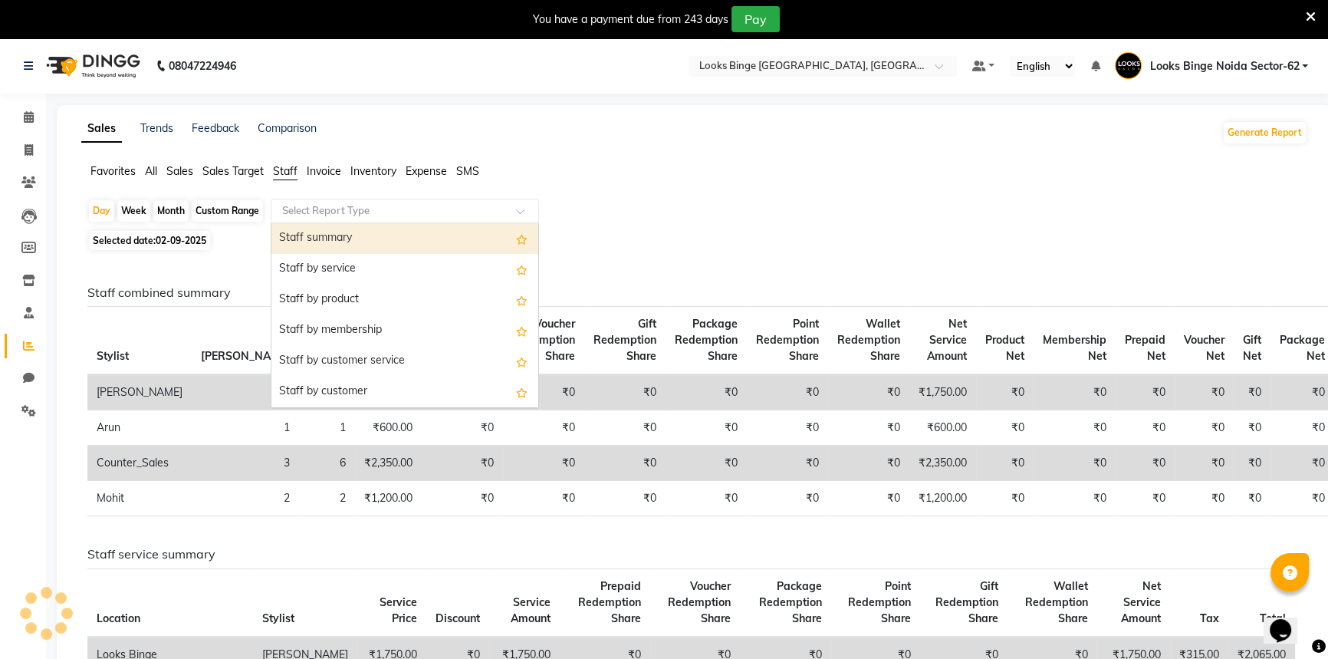
click at [332, 211] on input "text" at bounding box center [389, 210] width 221 height 15
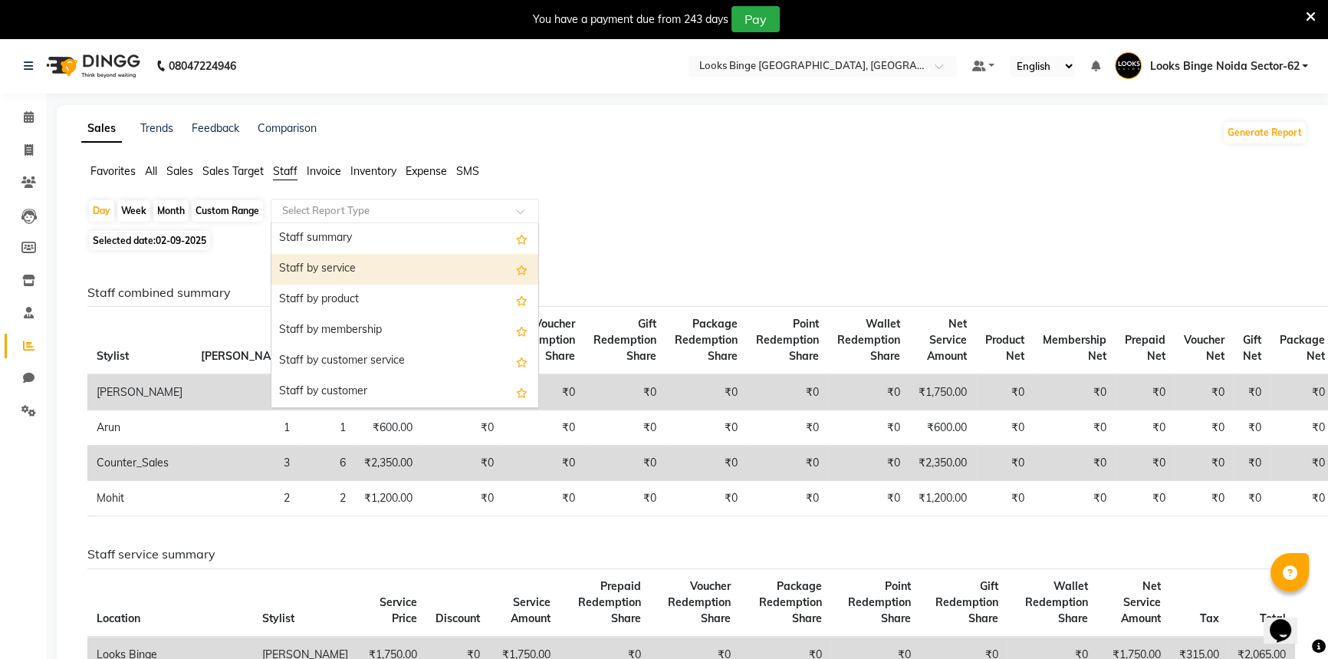
click at [361, 267] on div "Staff by service" at bounding box center [404, 269] width 267 height 31
select select "full_report"
select select "pdf"
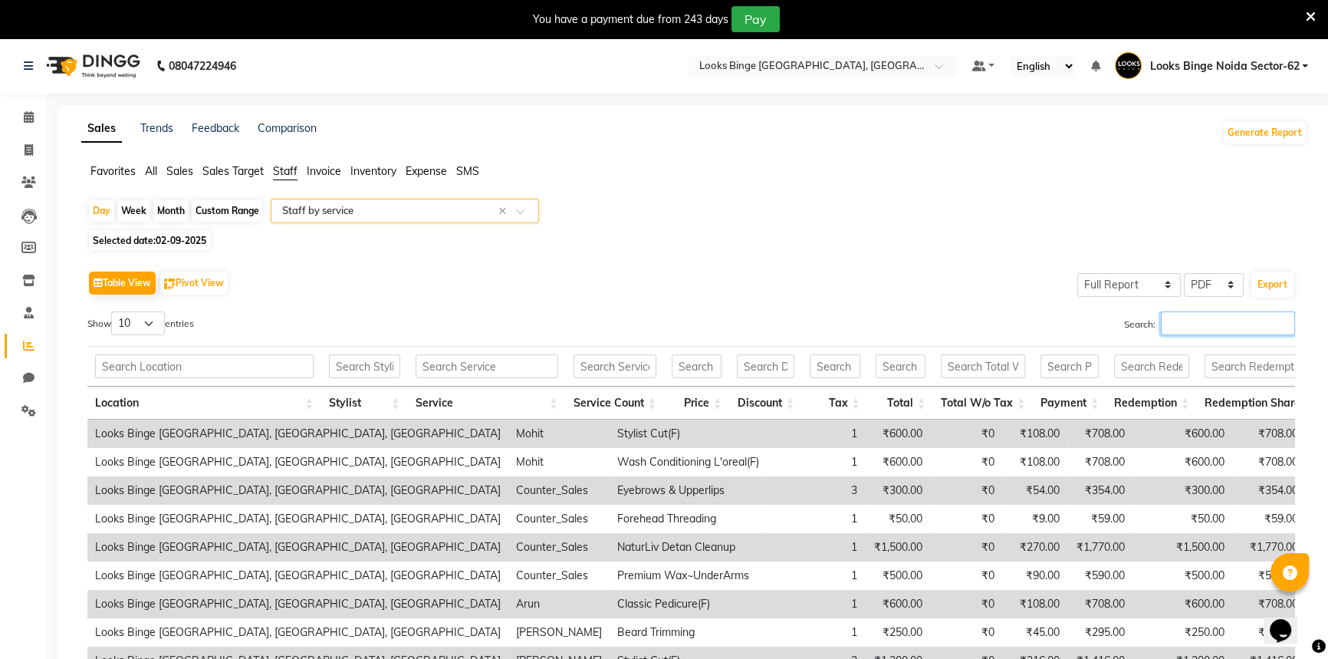
click at [1201, 327] on input "Search:" at bounding box center [1228, 323] width 134 height 24
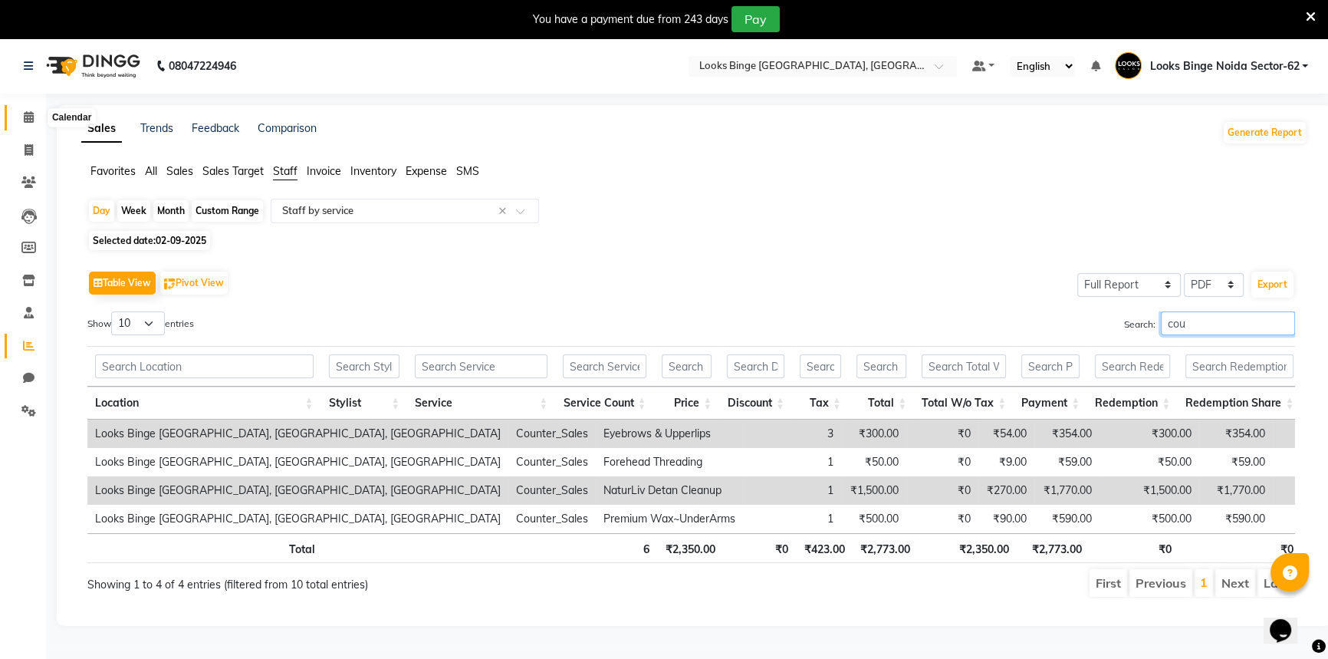
type input "cou"
click at [24, 118] on icon at bounding box center [29, 117] width 10 height 12
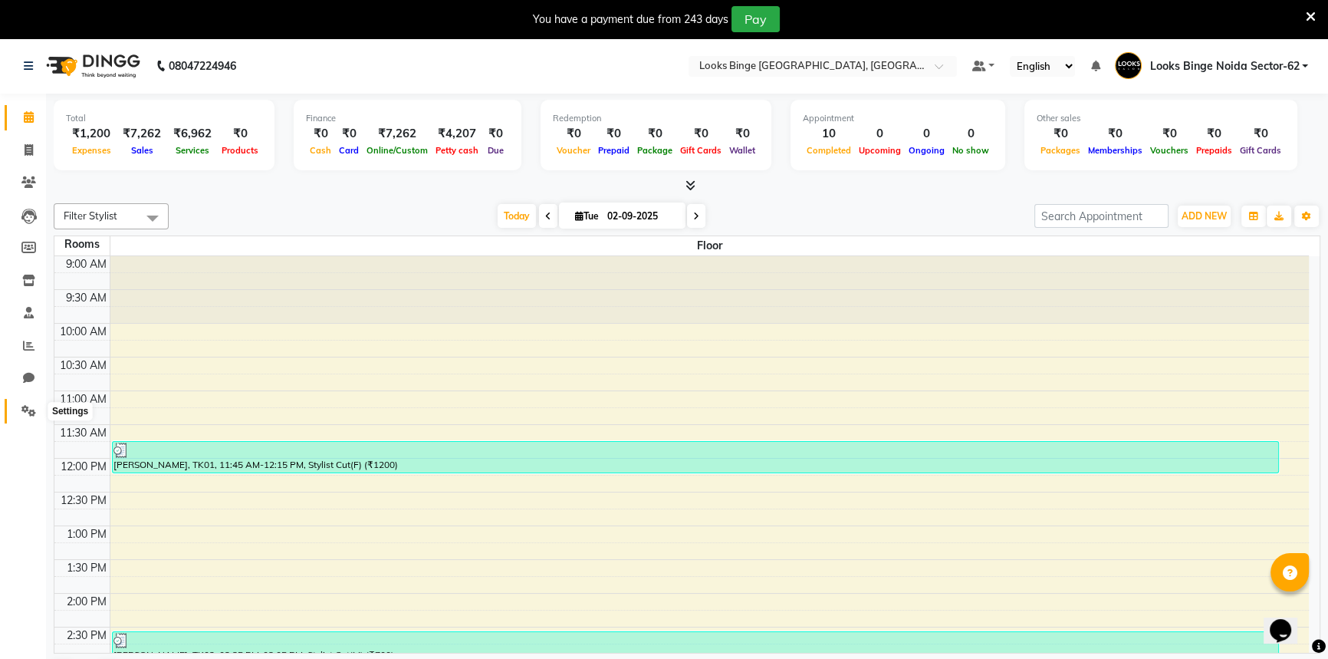
click at [27, 406] on icon at bounding box center [28, 411] width 15 height 12
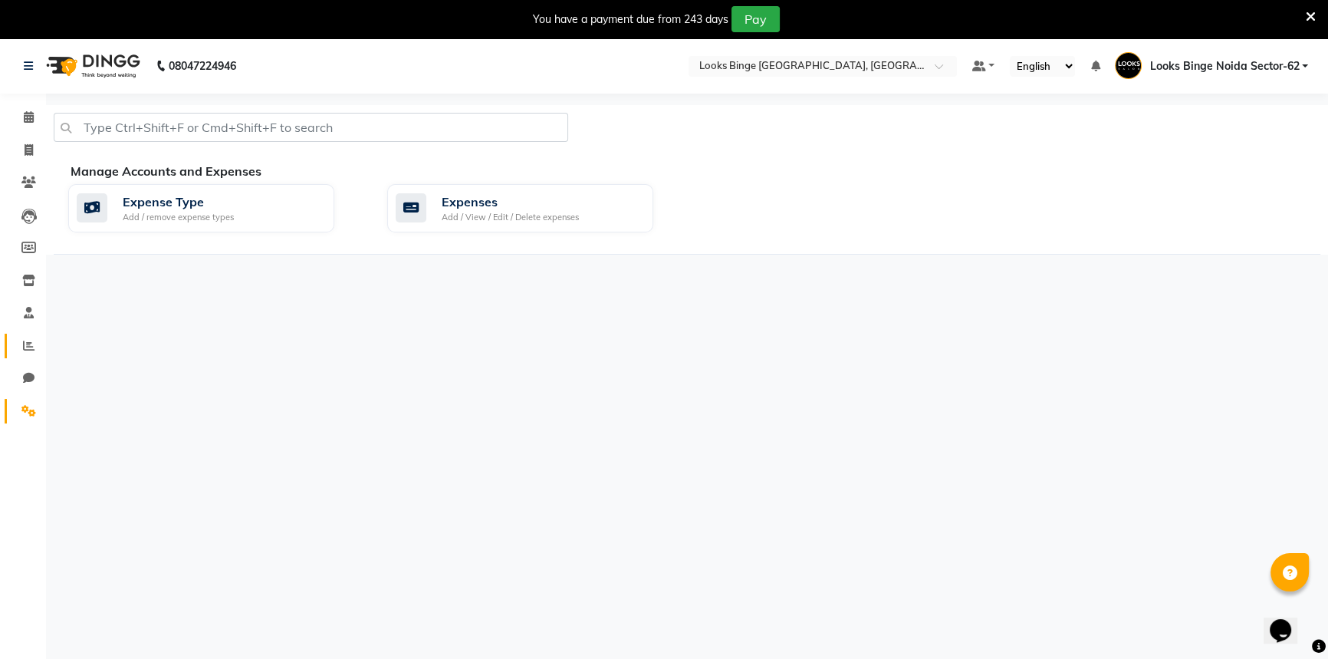
click at [15, 334] on link "Reports" at bounding box center [23, 346] width 37 height 25
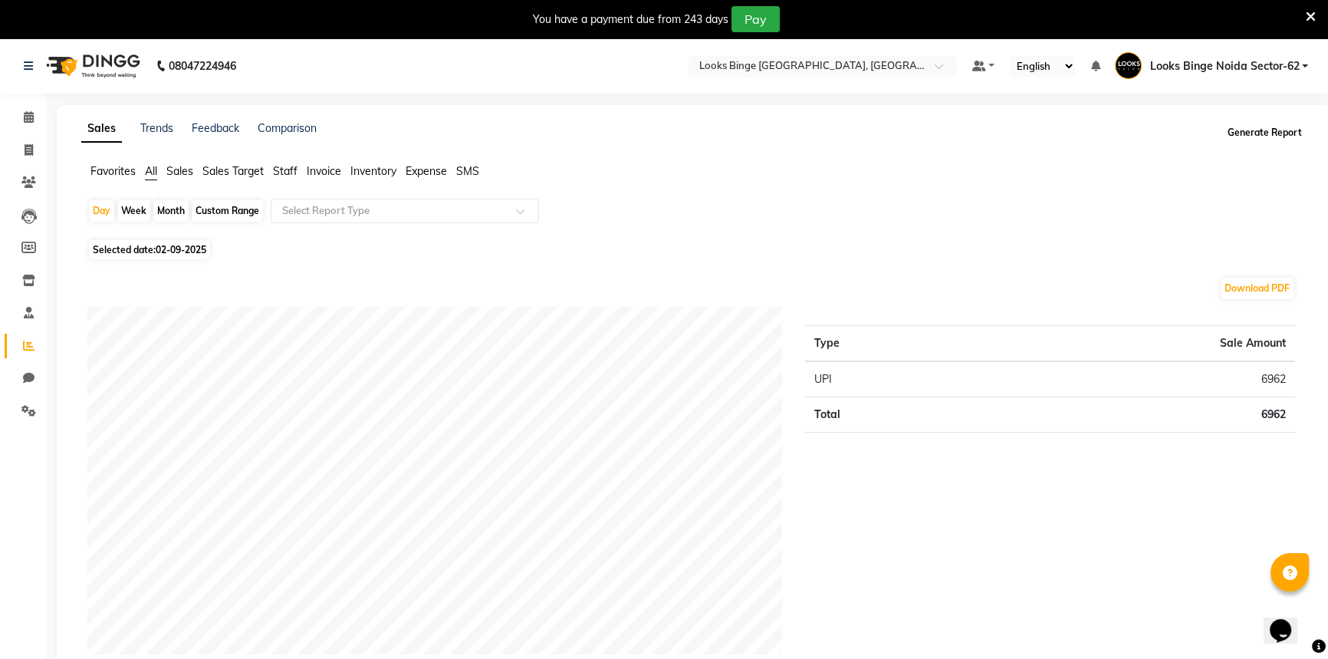
click at [1258, 130] on button "Generate Report" at bounding box center [1265, 132] width 82 height 21
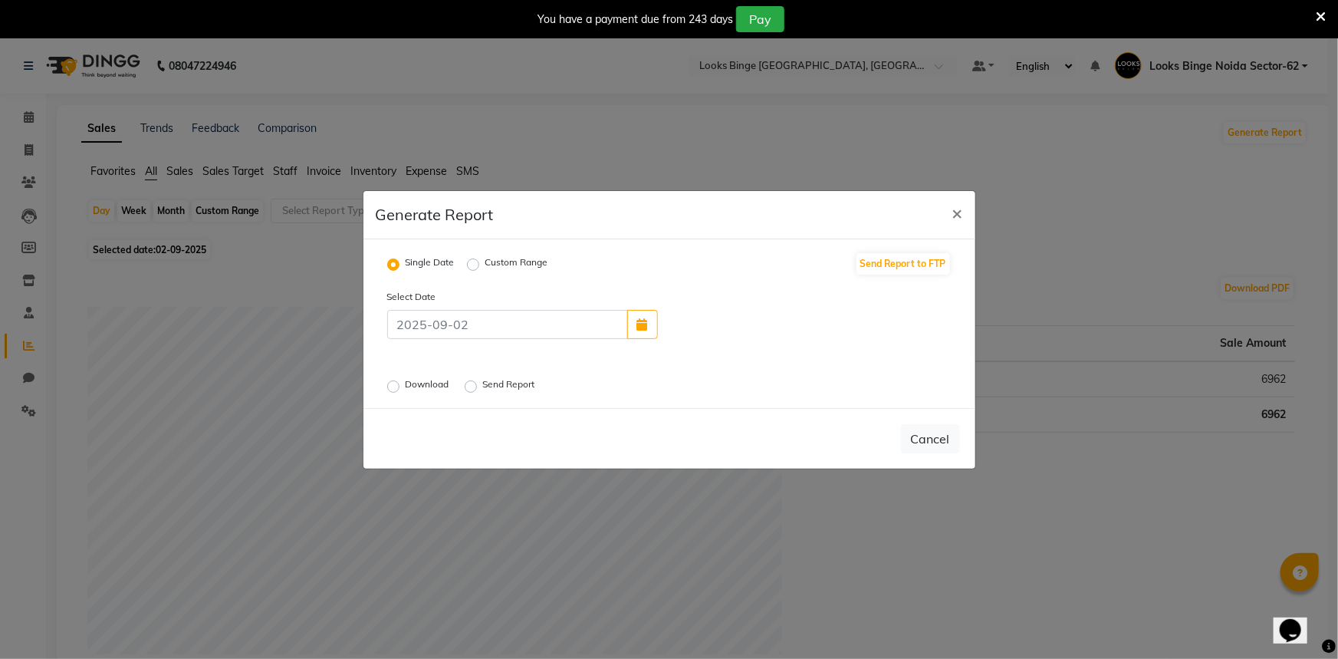
click at [406, 383] on label "Download" at bounding box center [429, 386] width 47 height 18
click at [390, 383] on input "Download" at bounding box center [395, 385] width 11 height 11
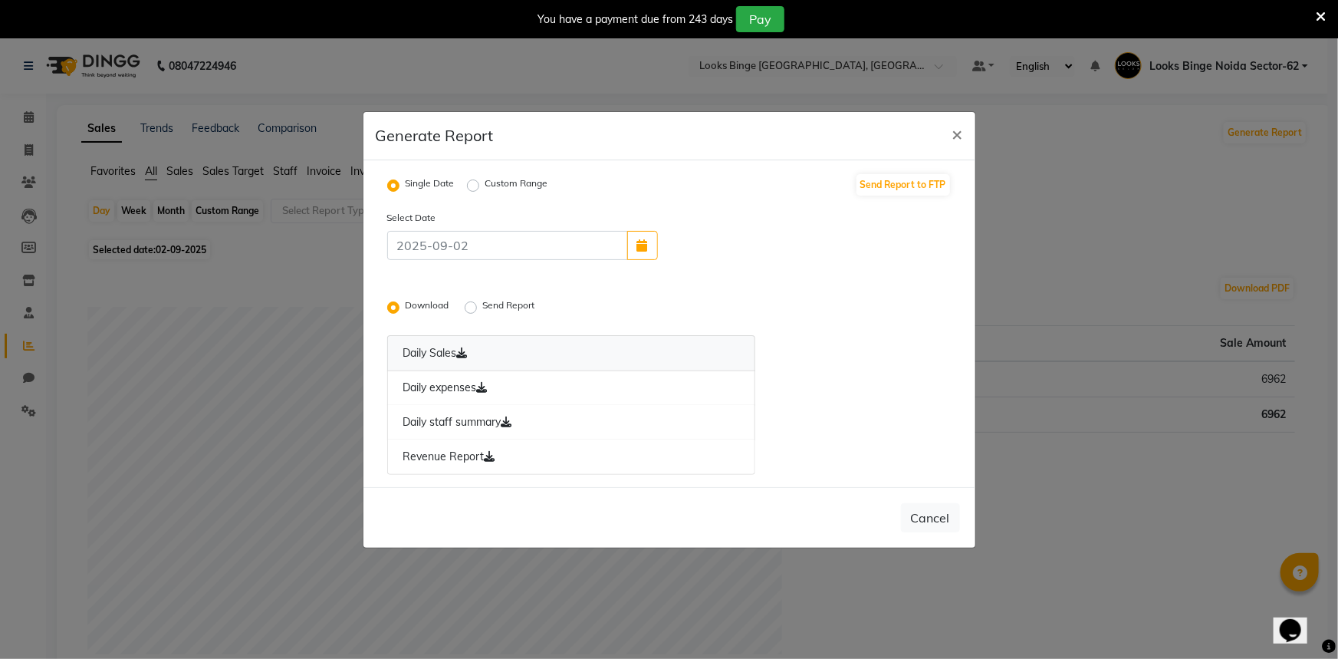
click at [464, 357] on icon at bounding box center [462, 352] width 11 height 11
click at [500, 389] on link "Daily expenses" at bounding box center [571, 387] width 369 height 35
click at [518, 418] on link "Daily staff summary" at bounding box center [571, 422] width 369 height 35
click at [509, 453] on link "Revenue Report" at bounding box center [571, 456] width 369 height 35
click at [952, 136] on span "×" at bounding box center [957, 133] width 11 height 23
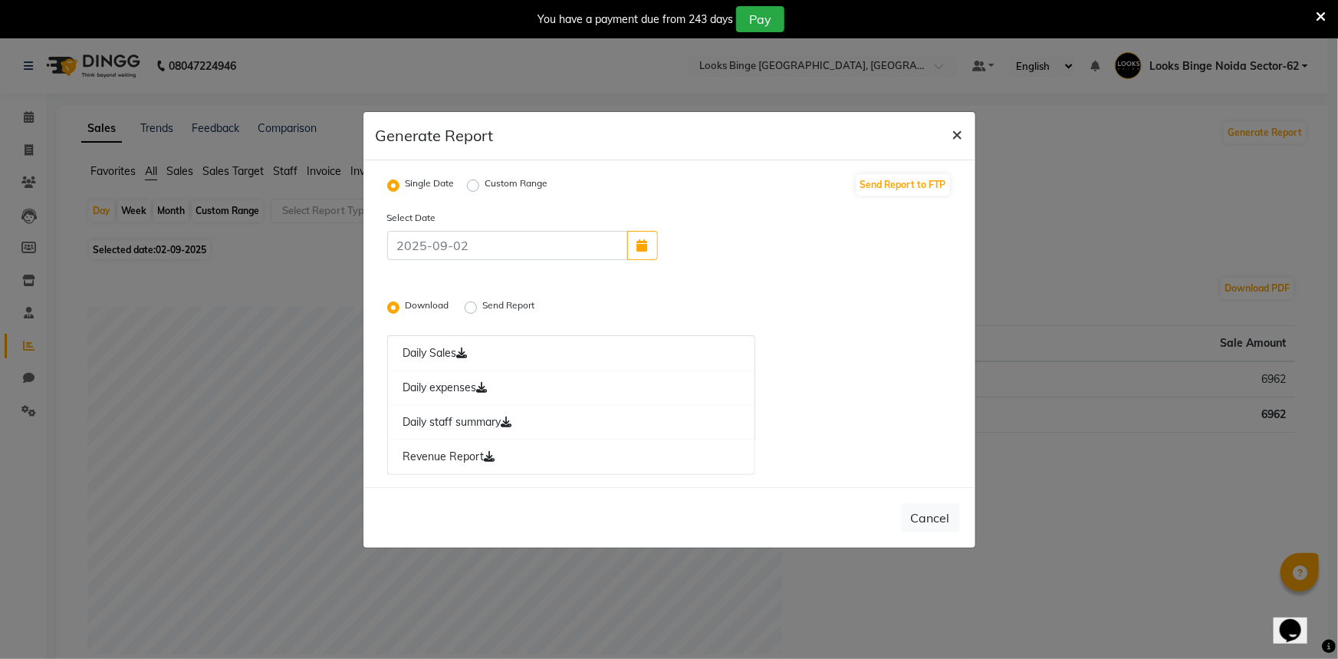
radio input "false"
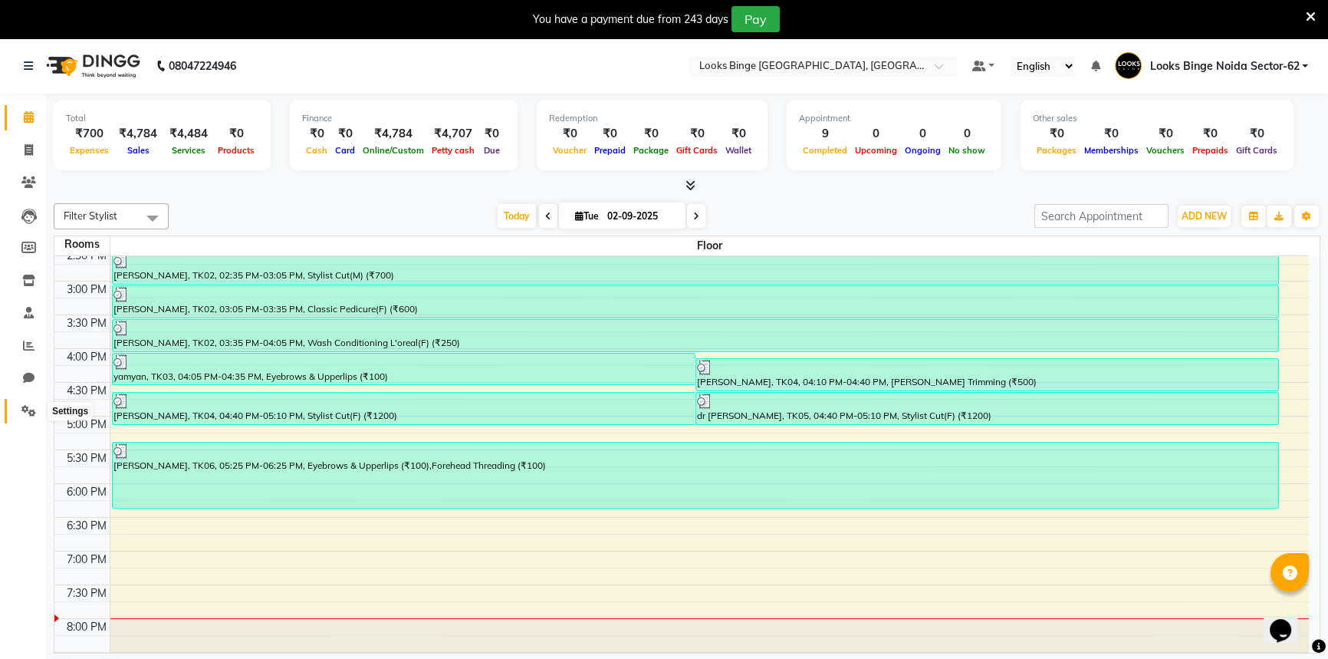
click at [29, 414] on icon at bounding box center [28, 411] width 15 height 12
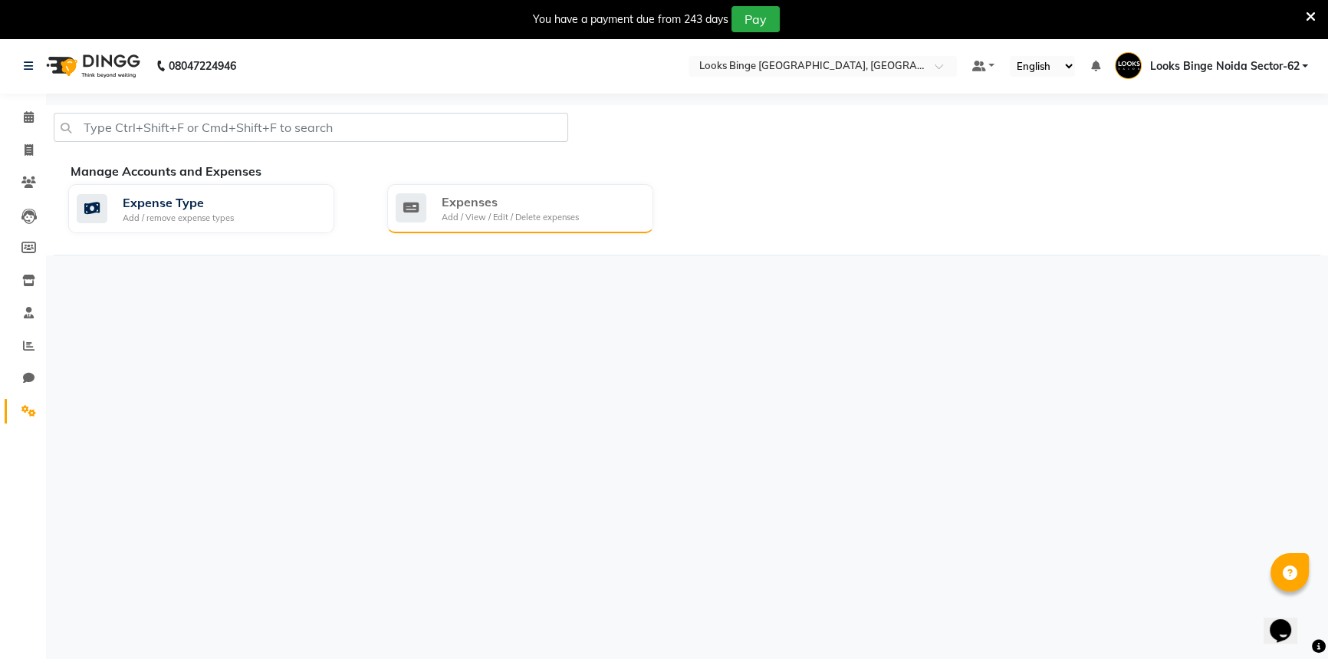
click at [563, 211] on div "Add / View / Edit / Delete expenses" at bounding box center [510, 217] width 137 height 13
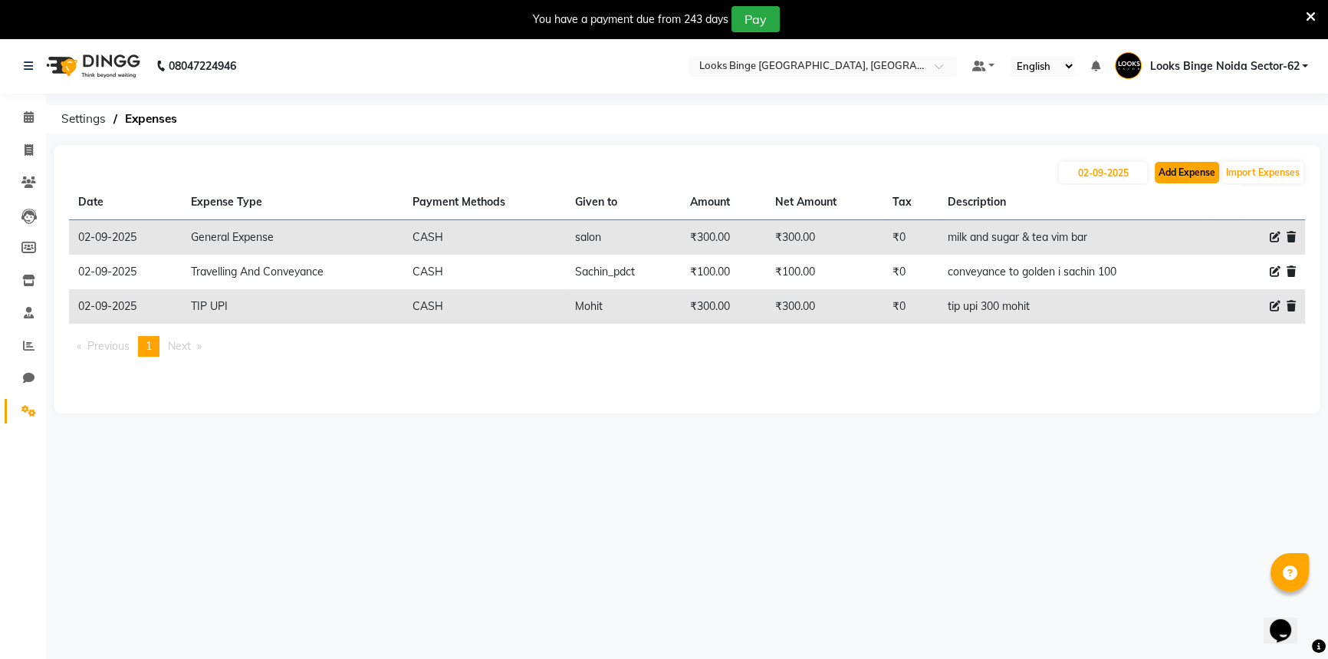
click at [1196, 176] on button "Add Expense" at bounding box center [1187, 172] width 64 height 21
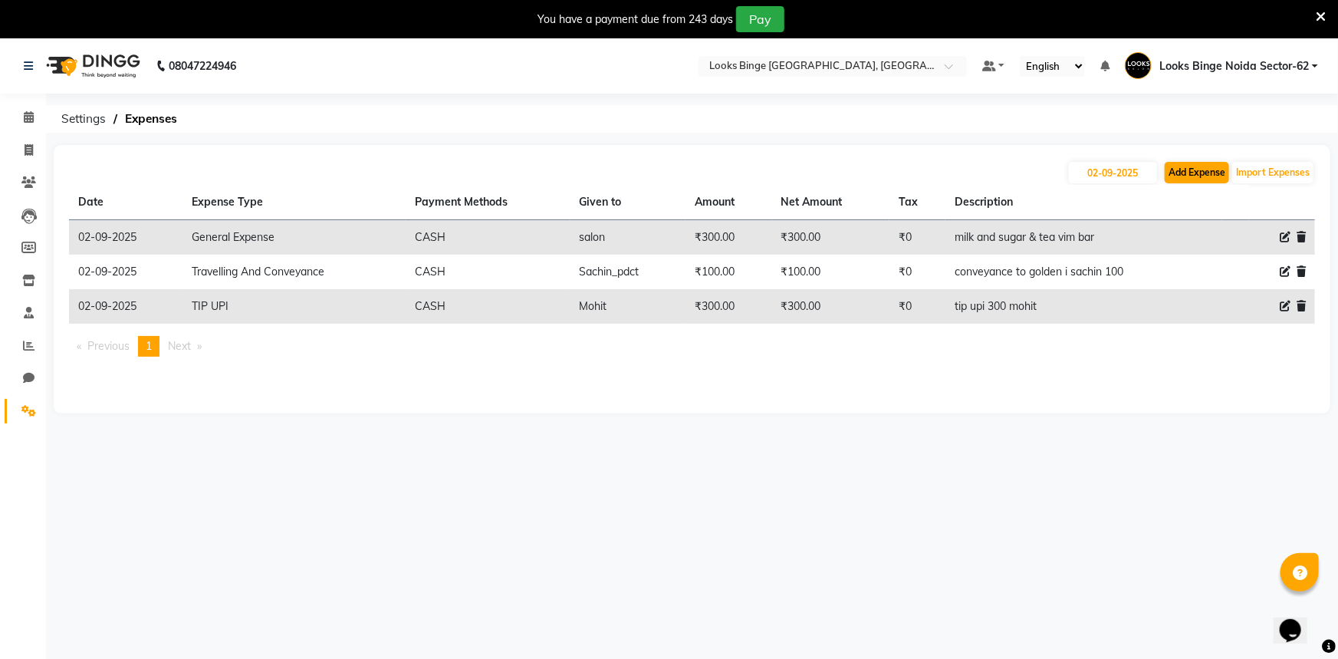
select select "1"
select select "4305"
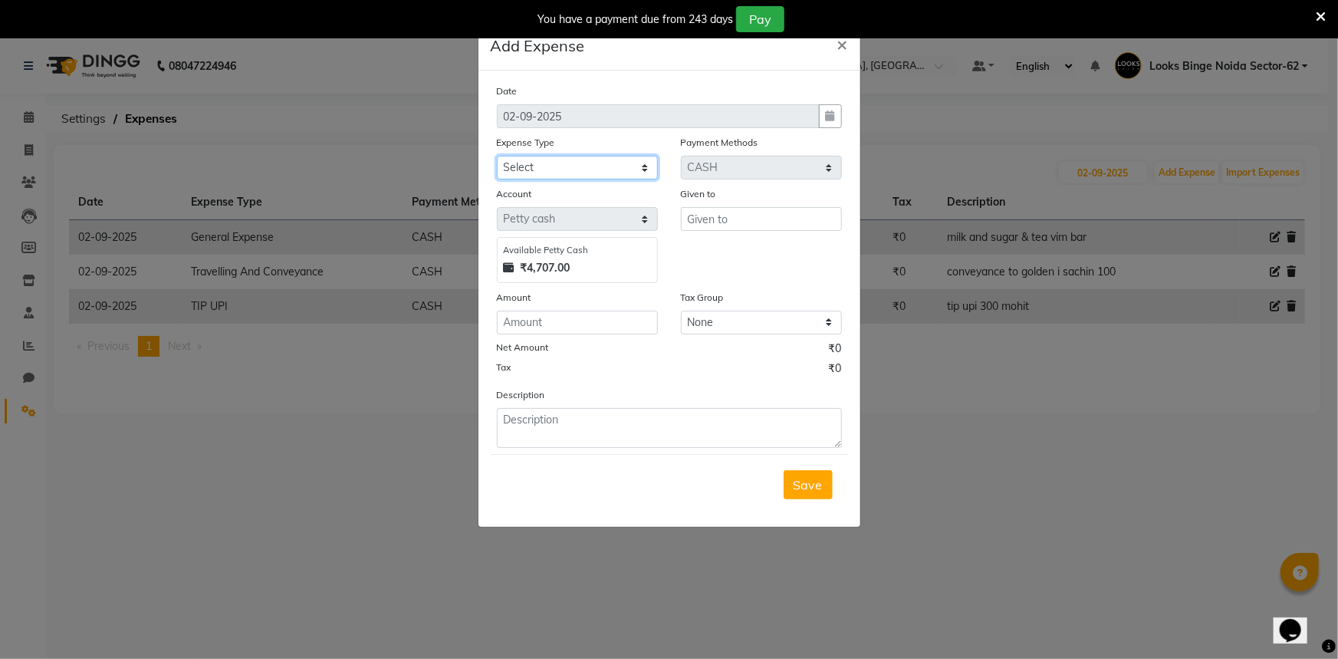
click at [507, 160] on select "Select Bank Deposit Blinkit Cash Handover CLIENT Client ordered food Client Ref…" at bounding box center [577, 168] width 161 height 24
select select "19731"
click at [497, 156] on select "Select Bank Deposit Blinkit Cash Handover CLIENT Client ordered food Client Ref…" at bounding box center [577, 168] width 161 height 24
click at [744, 219] on input "text" at bounding box center [761, 219] width 161 height 24
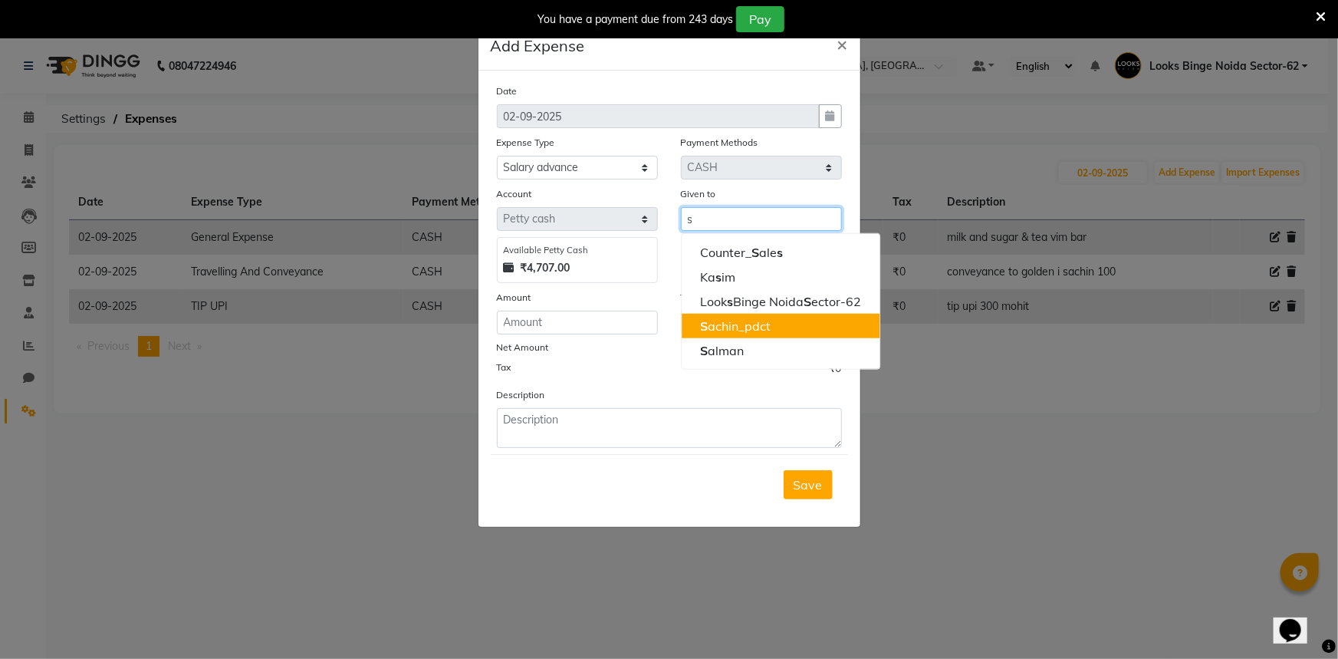
click at [738, 326] on ngb-highlight "S achin_pdct" at bounding box center [735, 325] width 71 height 15
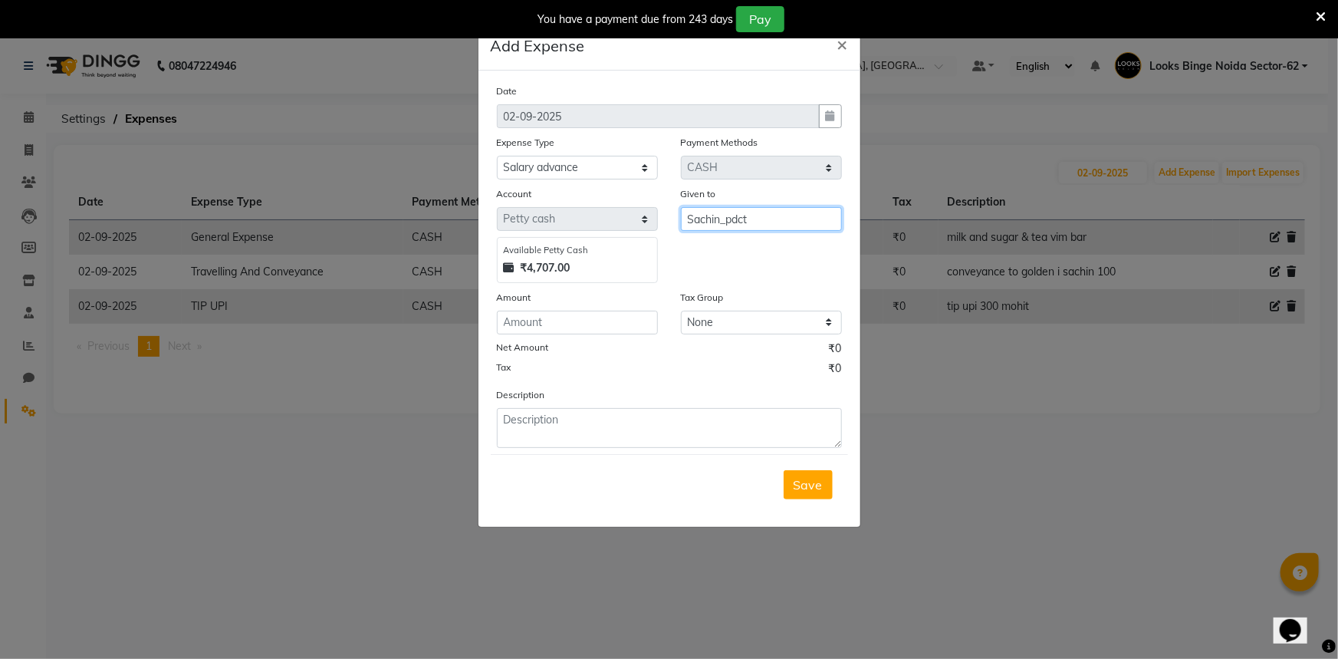
type input "Sachin_pdct"
click at [549, 320] on input "number" at bounding box center [577, 323] width 161 height 24
type input "500"
click at [541, 415] on textarea at bounding box center [669, 428] width 345 height 40
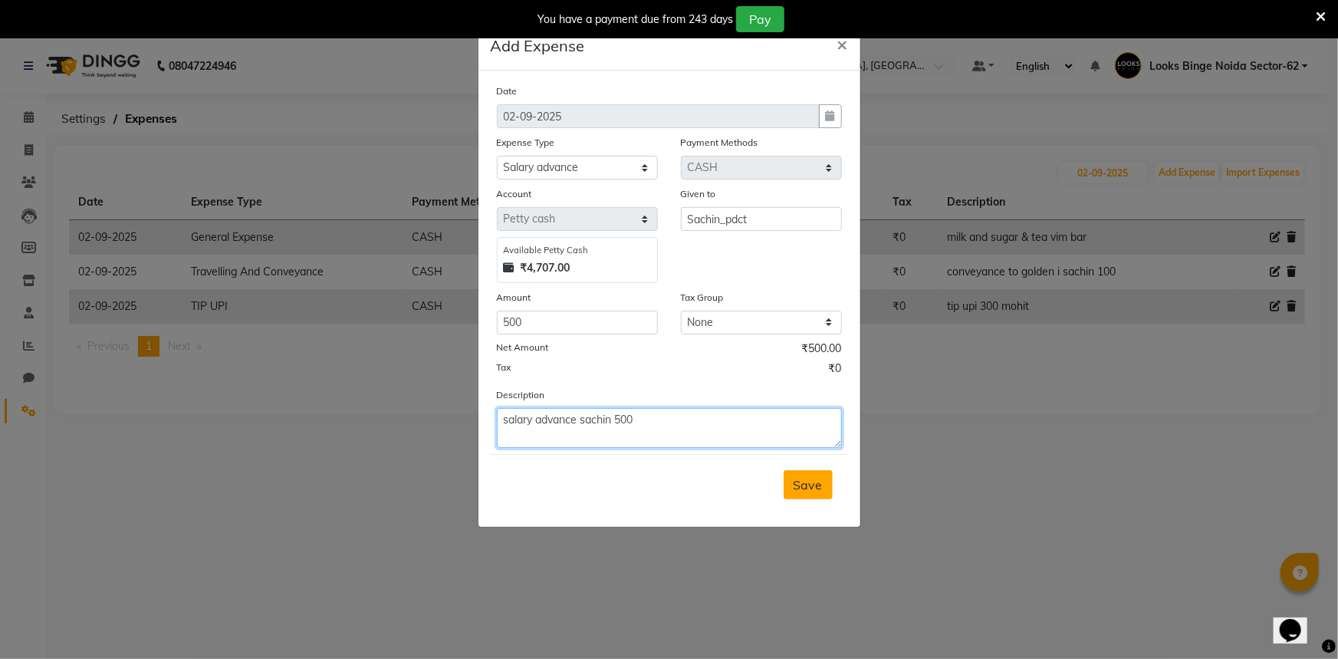
type textarea "salary advance sachin 500"
click at [826, 493] on button "Save" at bounding box center [808, 484] width 49 height 29
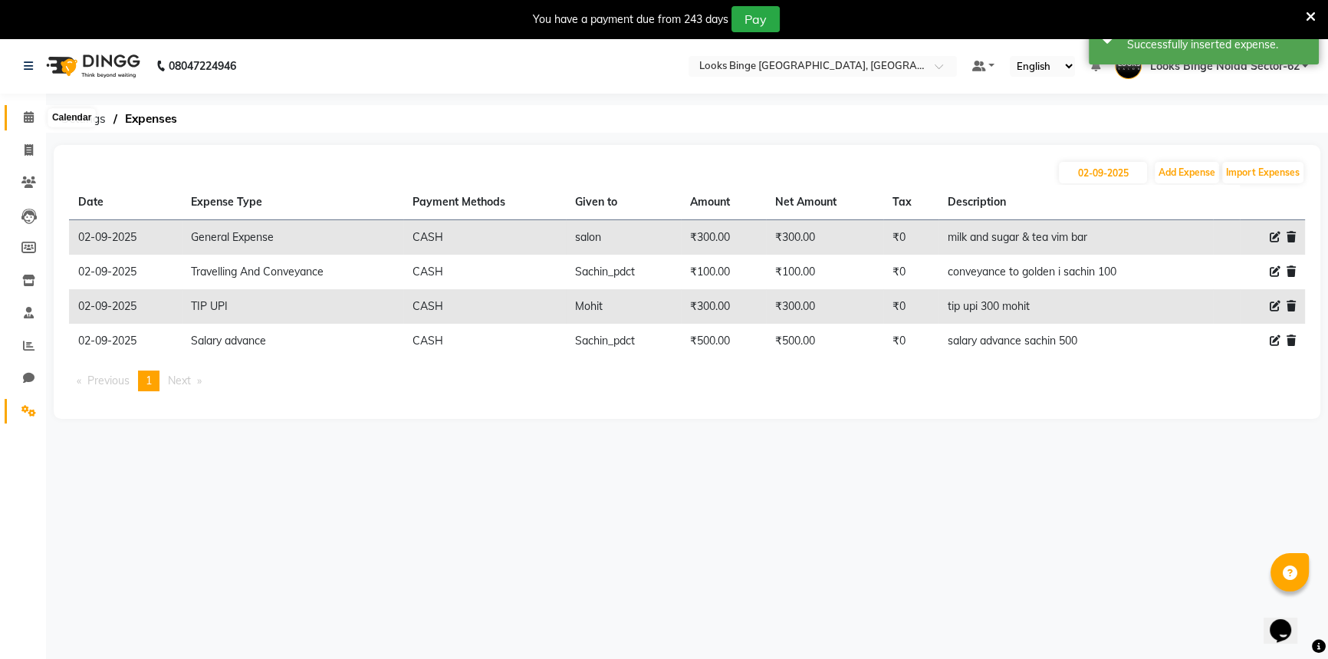
click at [30, 113] on icon at bounding box center [29, 117] width 10 height 12
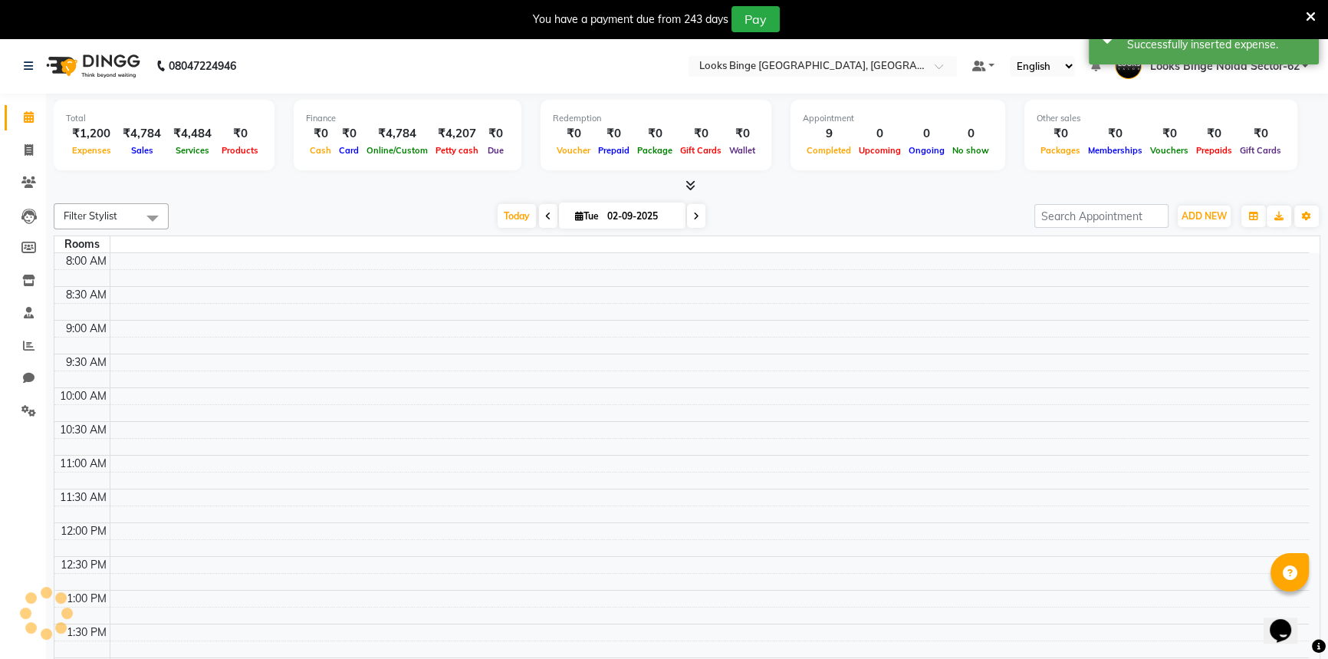
scroll to position [380, 0]
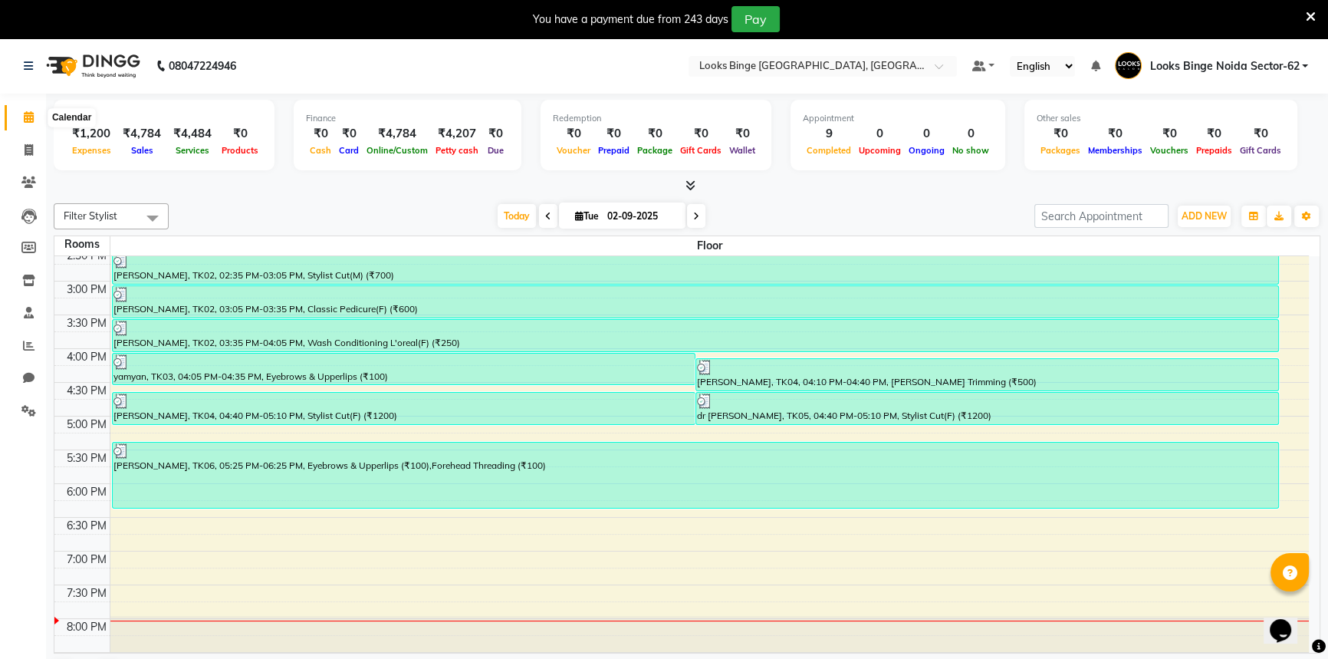
click at [31, 115] on icon at bounding box center [29, 117] width 10 height 12
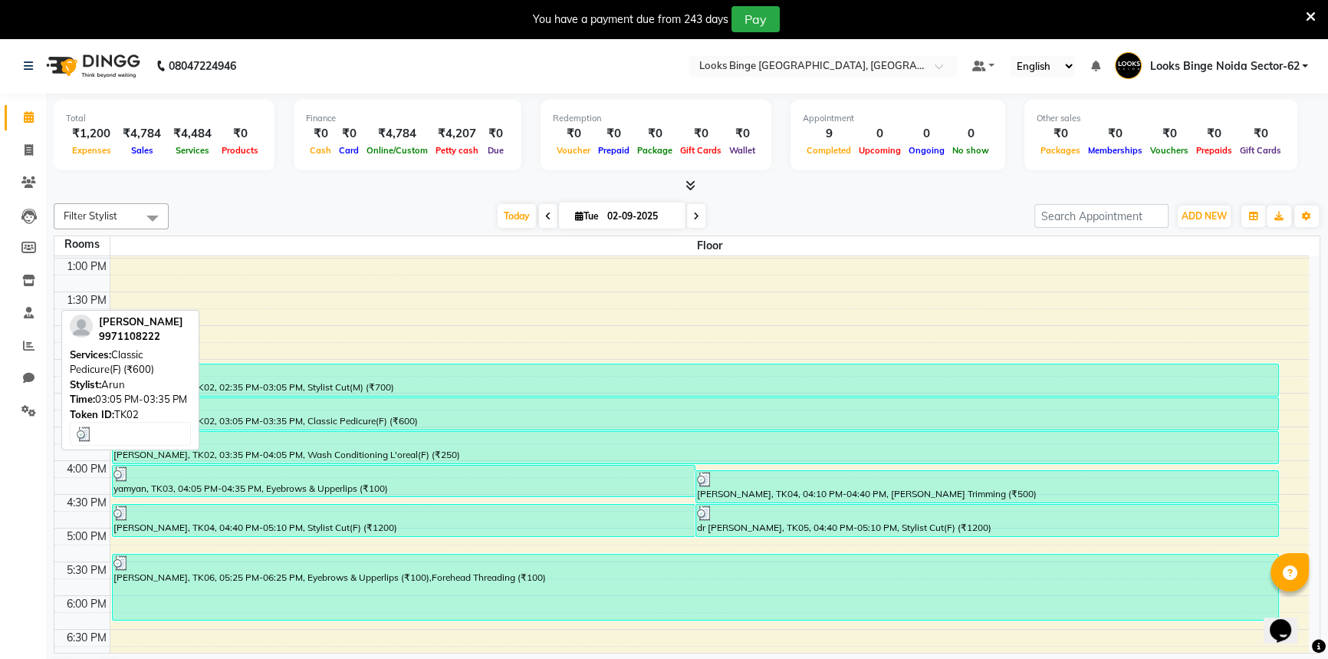
scroll to position [240, 0]
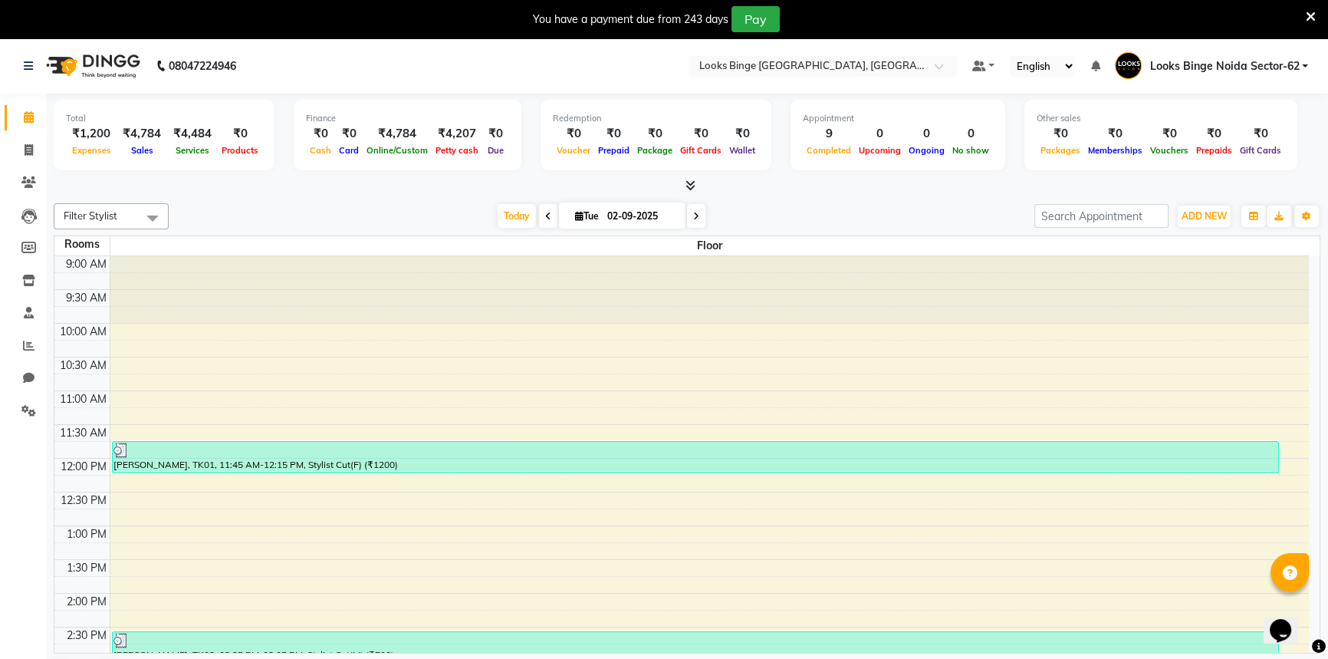
scroll to position [240, 0]
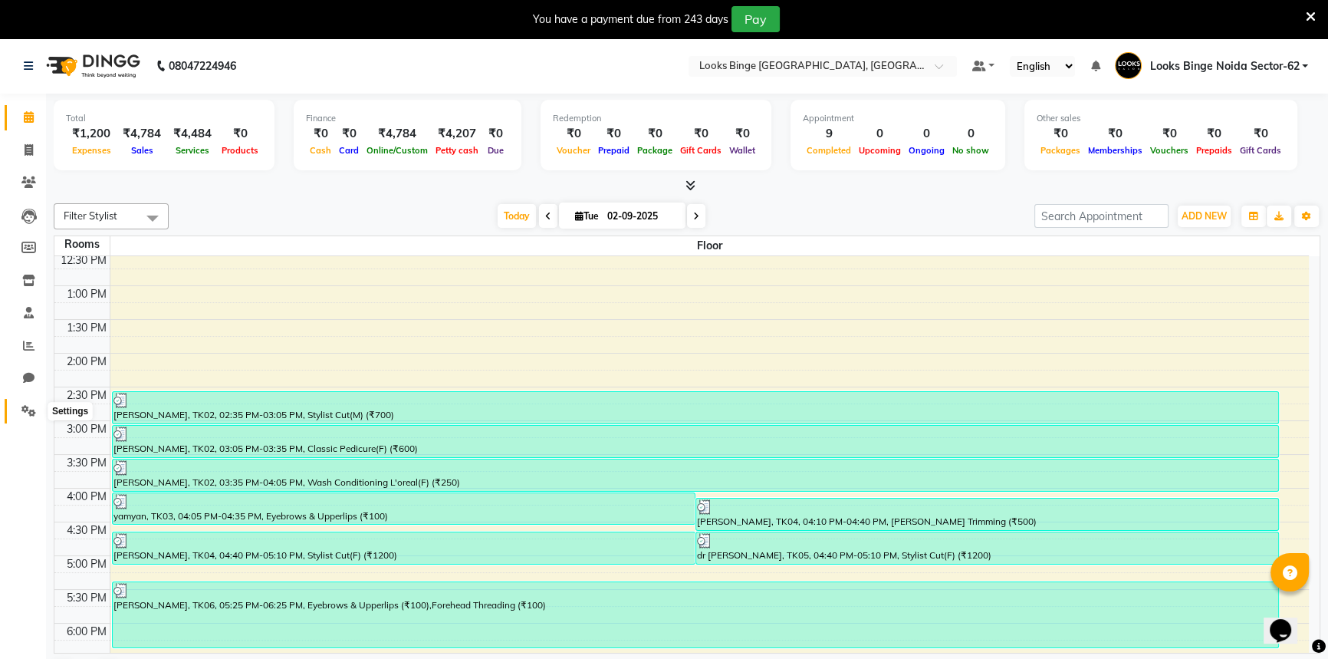
click at [21, 406] on icon at bounding box center [28, 411] width 15 height 12
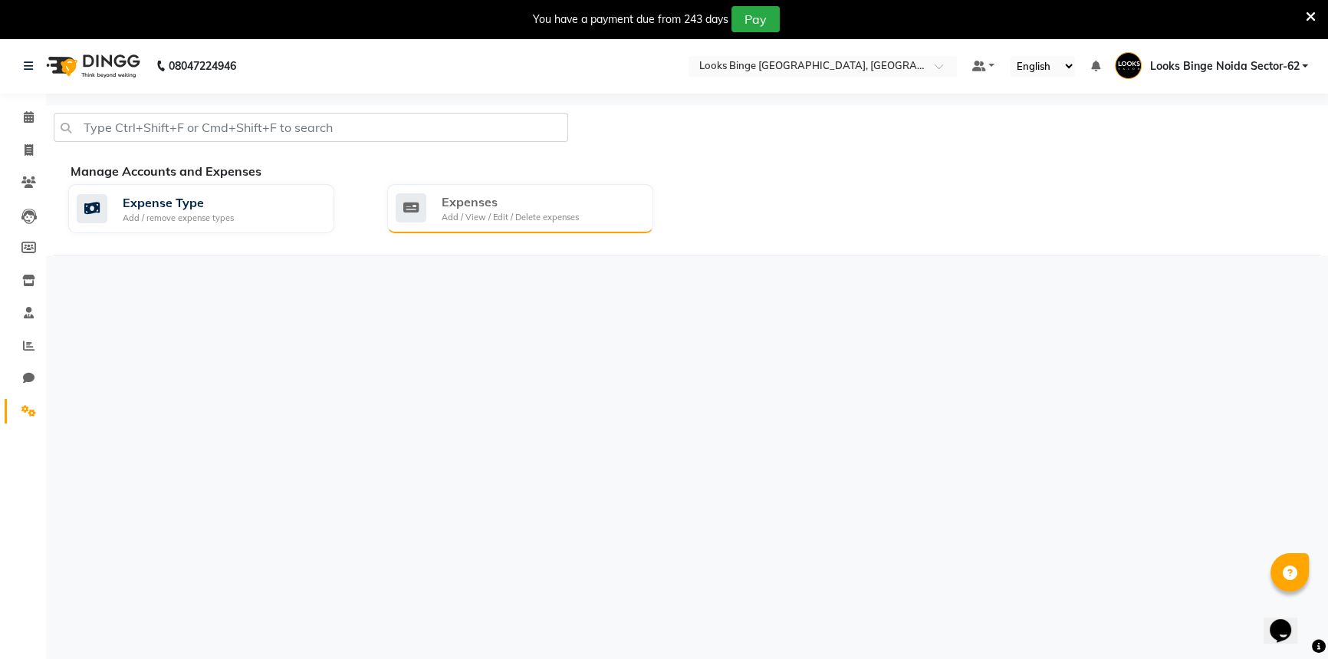
click at [509, 222] on div "Add / View / Edit / Delete expenses" at bounding box center [510, 217] width 137 height 13
